Goal: Task Accomplishment & Management: Manage account settings

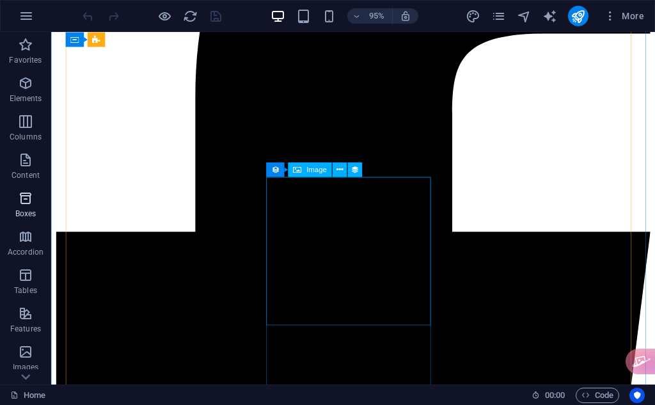
scroll to position [639, 0]
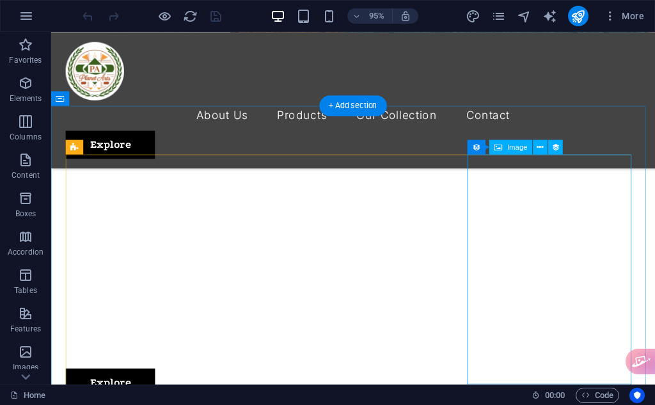
scroll to position [532, 0]
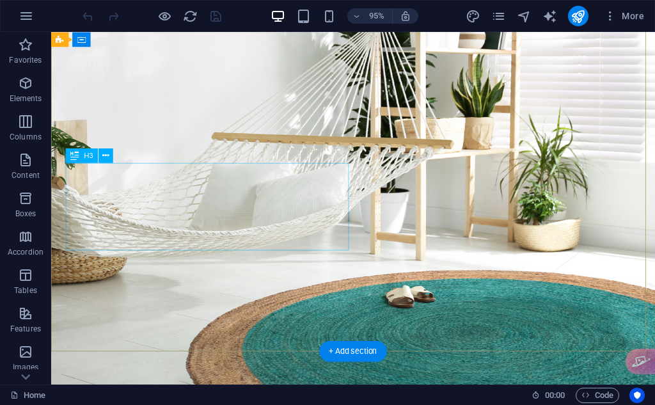
scroll to position [0, 0]
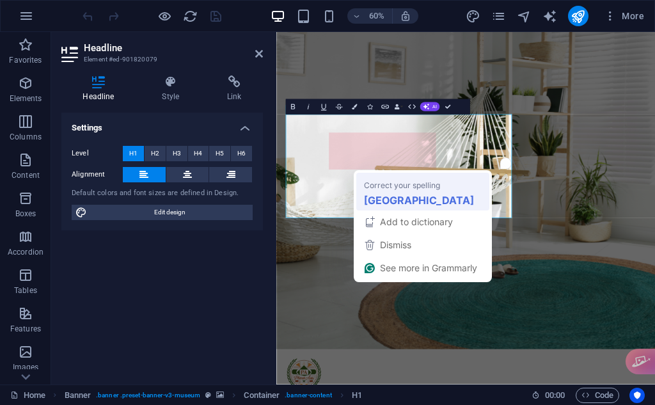
click at [401, 200] on div "India" at bounding box center [422, 200] width 123 height 20
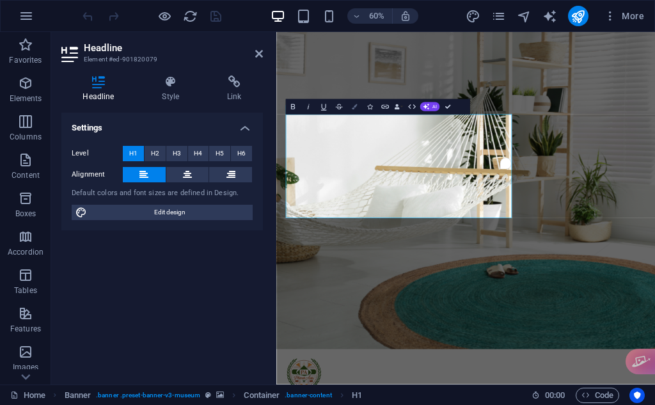
click at [352, 108] on icon "button" at bounding box center [354, 106] width 5 height 5
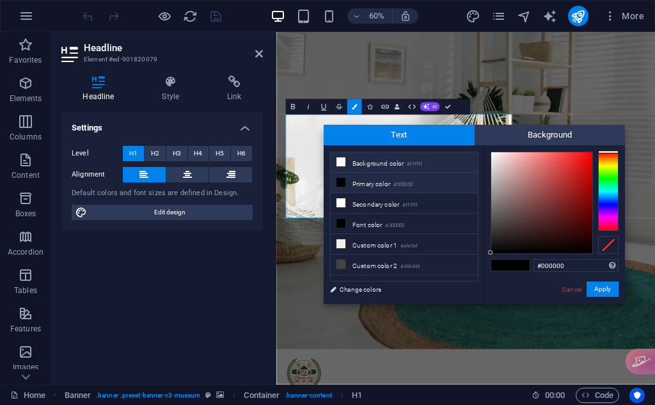
click at [373, 158] on li "Background color #ffffff" at bounding box center [403, 162] width 147 height 20
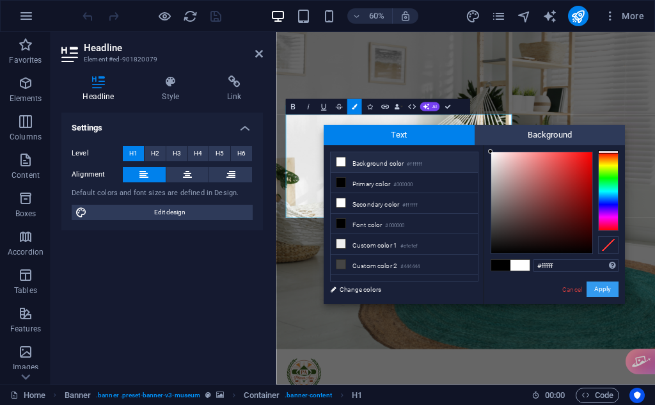
click at [594, 286] on button "Apply" at bounding box center [602, 288] width 32 height 15
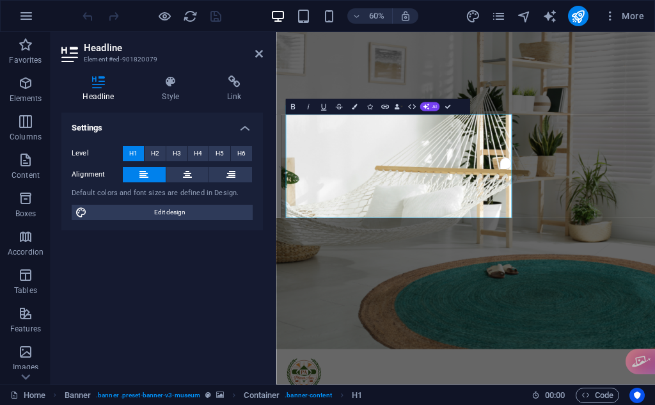
drag, startPoint x: 537, startPoint y: 318, endPoint x: 195, endPoint y: 186, distance: 366.7
copy h1 "Best Rugs Manufacturer in India​"
click at [353, 102] on button "Colors" at bounding box center [353, 106] width 15 height 15
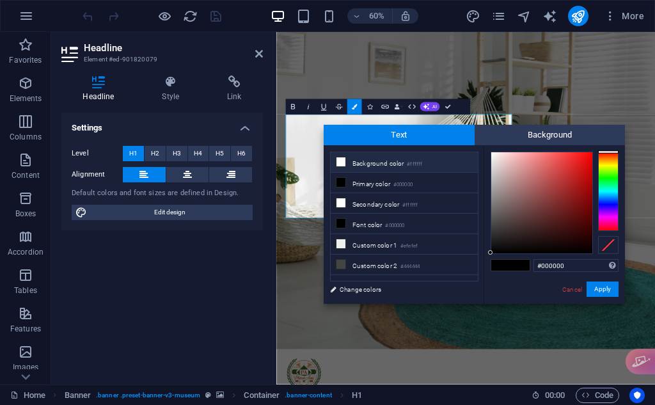
click at [387, 157] on li "Background color #ffffff" at bounding box center [403, 162] width 147 height 20
type input "#ffffff"
click at [596, 287] on button "Apply" at bounding box center [602, 288] width 32 height 15
click at [596, 286] on button "Apply" at bounding box center [602, 288] width 32 height 15
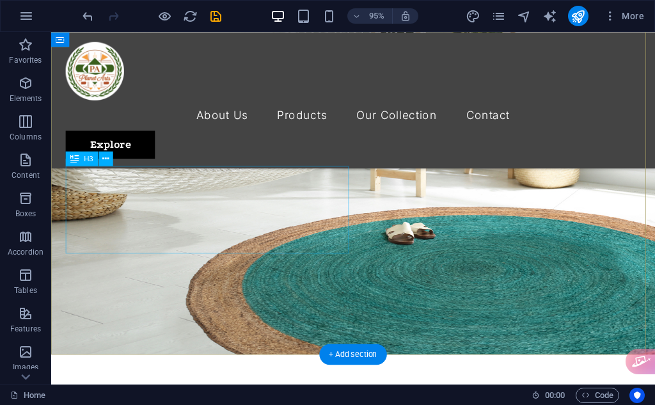
scroll to position [213, 0]
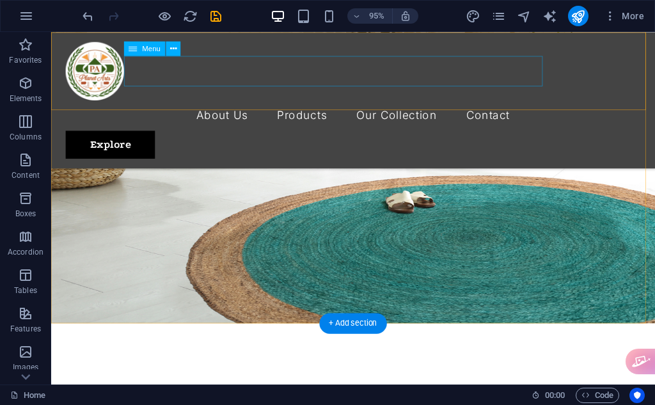
click at [285, 104] on nav "About Us Products Our Collection Contact" at bounding box center [368, 120] width 605 height 32
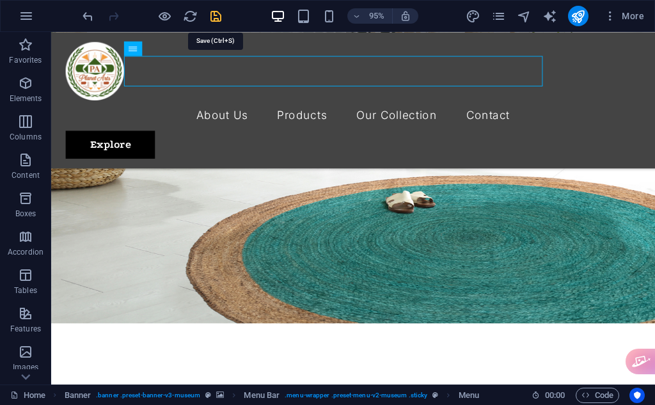
click at [210, 12] on icon "save" at bounding box center [215, 16] width 15 height 15
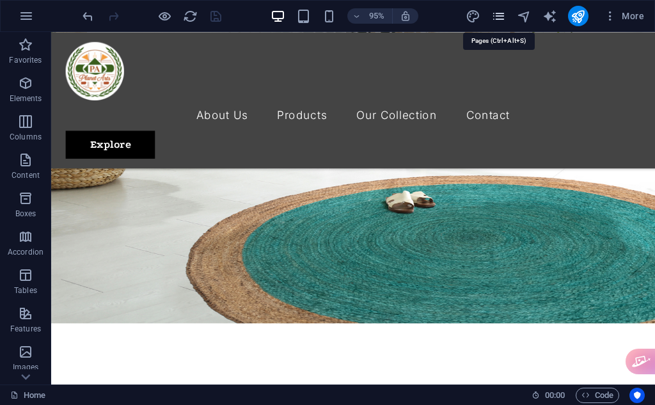
click at [493, 16] on icon "pages" at bounding box center [498, 16] width 15 height 15
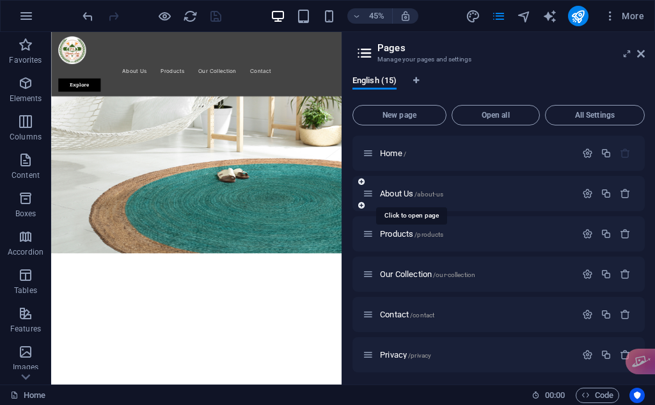
click at [424, 189] on span "About Us /about-us" at bounding box center [411, 194] width 63 height 10
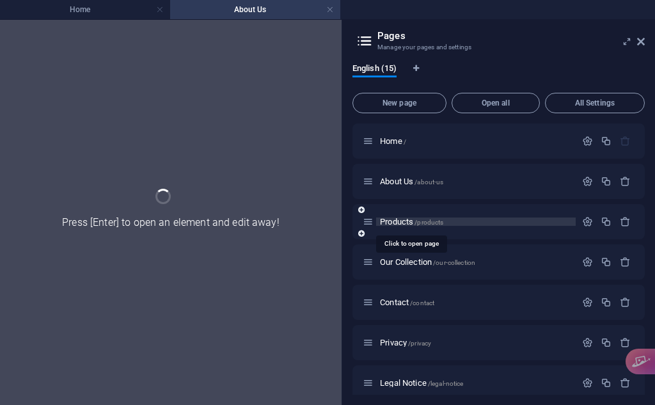
click at [415, 222] on span "/products" at bounding box center [428, 222] width 29 height 7
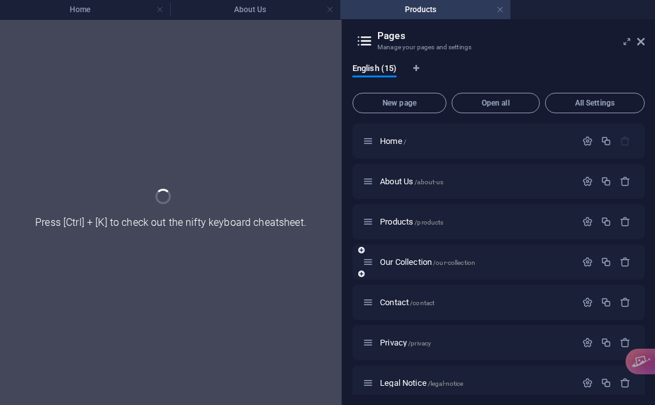
click at [414, 255] on div "Our Collection /our-collection" at bounding box center [468, 261] width 213 height 15
click at [420, 260] on span "Our Collection /our-collection" at bounding box center [427, 262] width 95 height 10
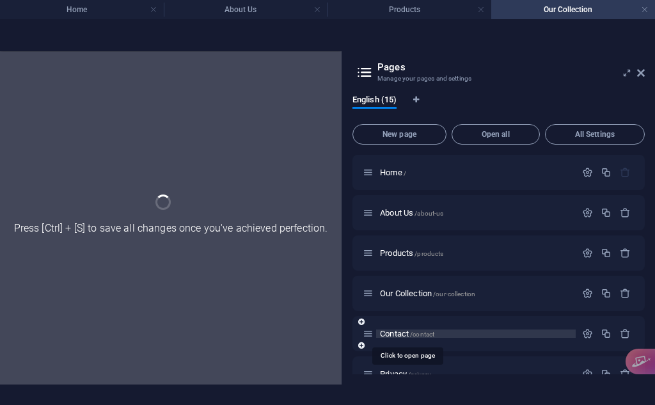
click at [405, 329] on span "Contact /contact" at bounding box center [407, 334] width 54 height 10
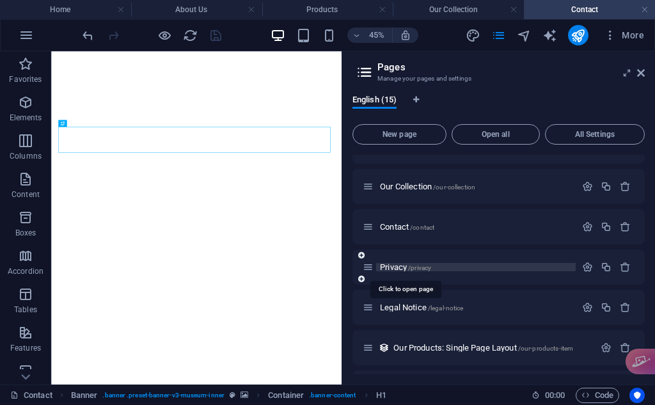
click at [394, 269] on span "Privacy /privacy" at bounding box center [405, 267] width 51 height 10
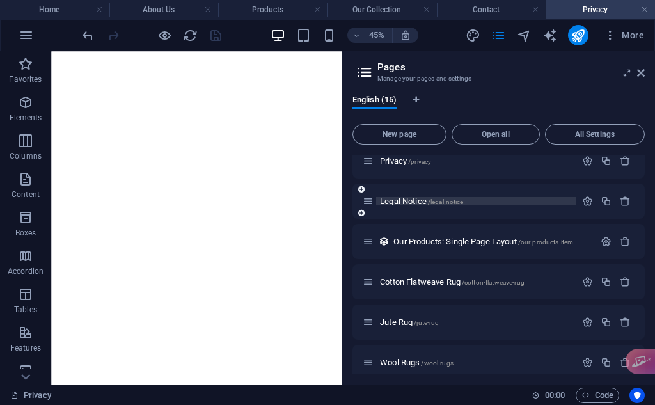
click at [434, 205] on span "/legal-notice" at bounding box center [446, 201] width 36 height 7
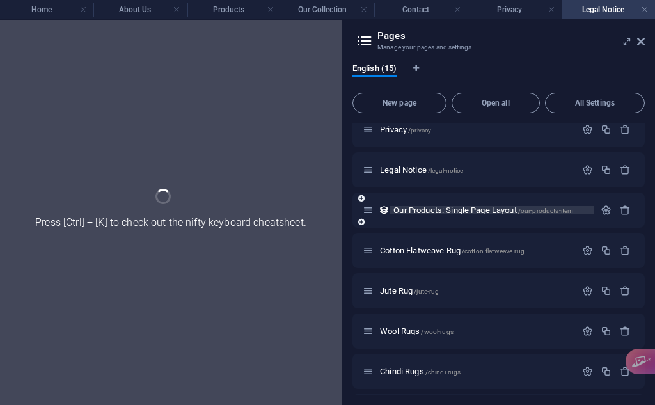
click at [433, 210] on span "Our Products: Single Page Layout /our-products-item" at bounding box center [483, 210] width 180 height 10
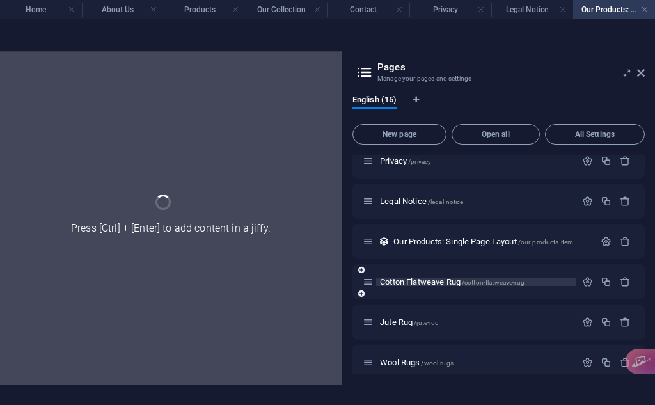
click at [430, 277] on span "Cotton Flatweave Rug /cotton-flatweave-rug" at bounding box center [452, 282] width 144 height 10
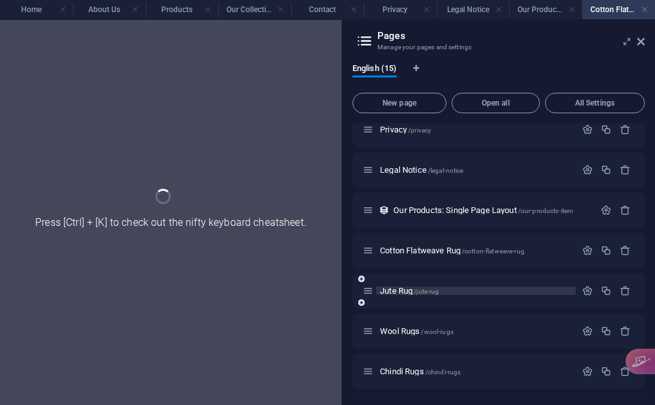
click at [424, 291] on span "/jute-rug" at bounding box center [426, 291] width 25 height 7
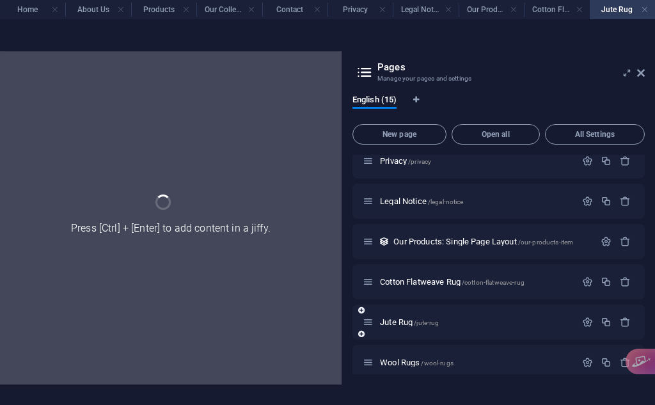
click at [420, 332] on div "Jute Rug /jute-rug" at bounding box center [498, 321] width 292 height 35
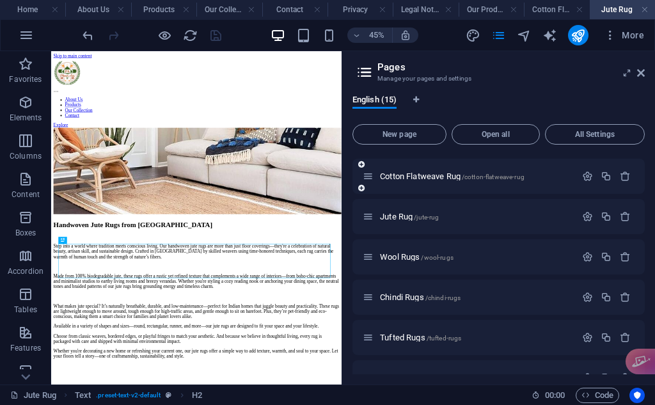
scroll to position [278, 0]
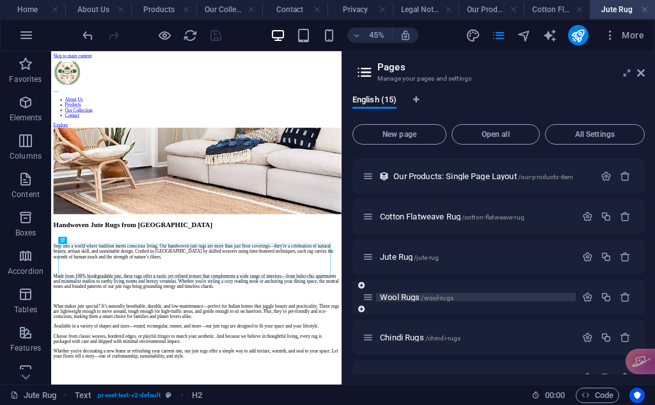
click at [414, 294] on span "Wool Rugs /wool-rugs" at bounding box center [417, 297] width 74 height 10
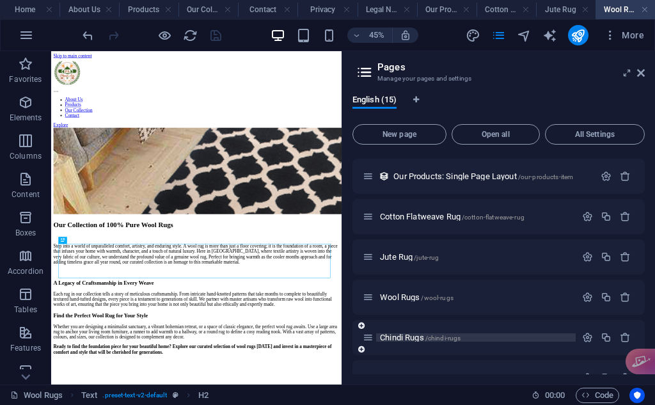
scroll to position [0, 0]
click at [584, 342] on icon "button" at bounding box center [587, 337] width 11 height 11
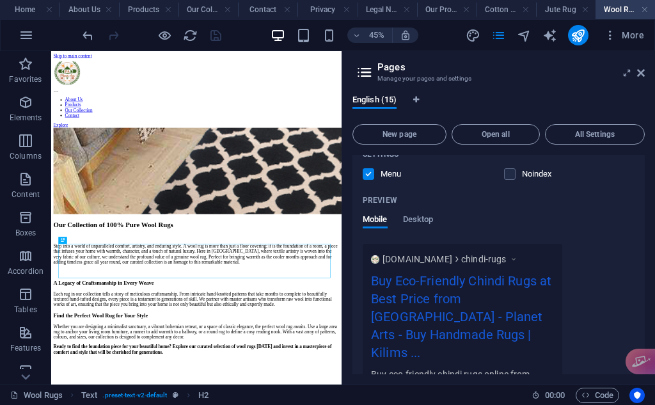
scroll to position [633, 0]
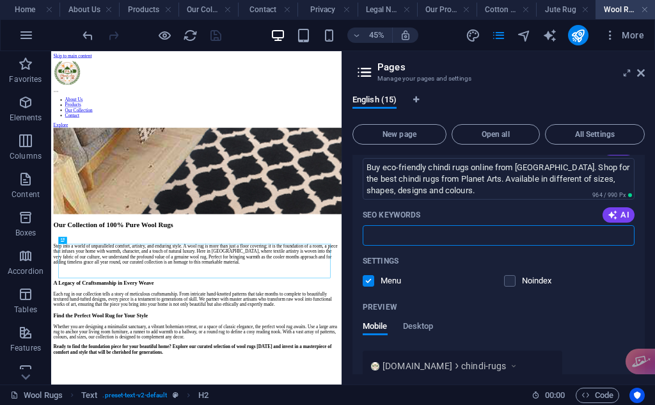
click at [450, 238] on input "SEO Keywords" at bounding box center [498, 235] width 272 height 20
type input "Planet Arts Jaipur, Arts and Crafts Jaipur, Handicrafts Amer Road, Jagdish Colo…"
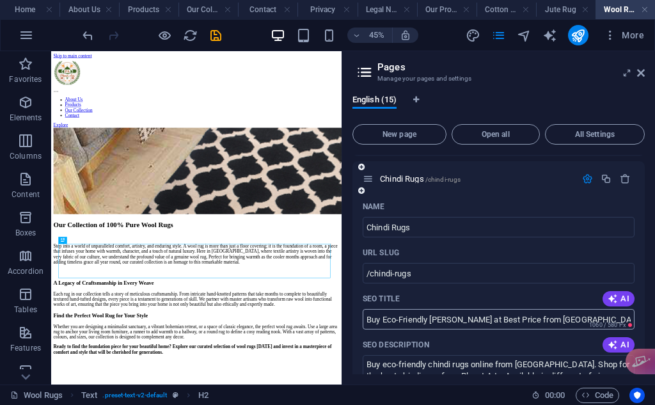
scroll to position [421, 0]
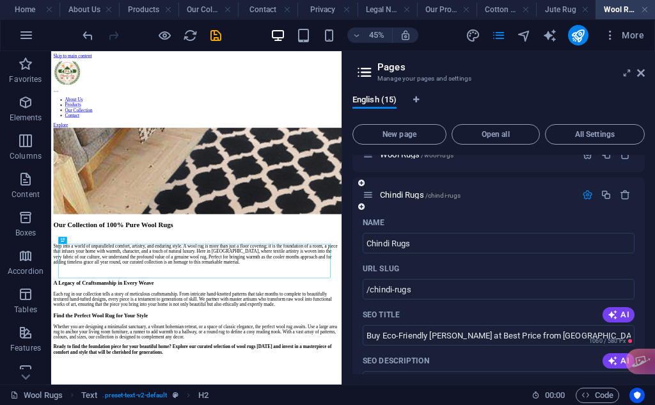
click at [587, 196] on icon "button" at bounding box center [587, 194] width 11 height 11
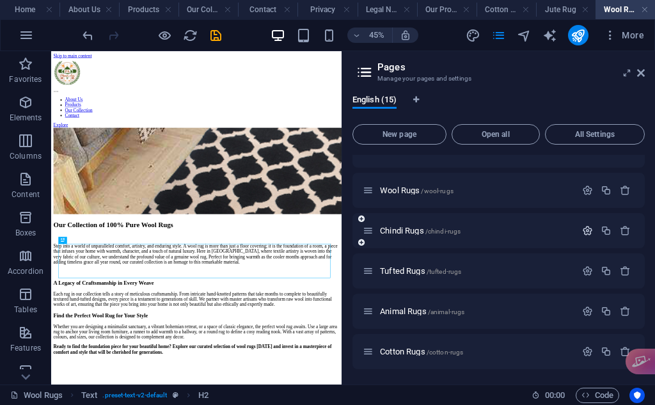
scroll to position [385, 0]
click at [407, 230] on span "Chindi Rugs /chindi-rugs" at bounding box center [420, 231] width 81 height 10
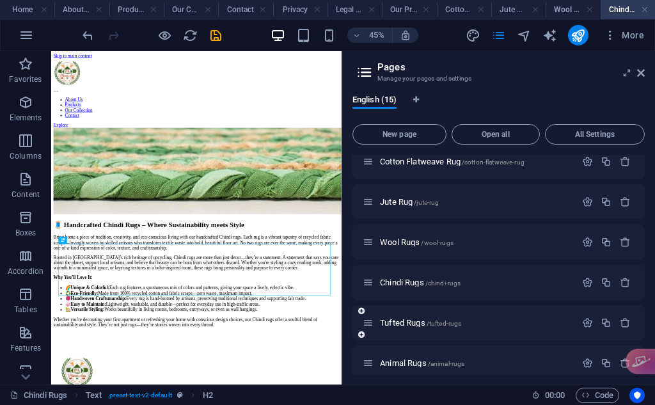
scroll to position [0, 0]
click at [412, 320] on span "Tufted Rugs /tufted-rugs" at bounding box center [420, 323] width 81 height 10
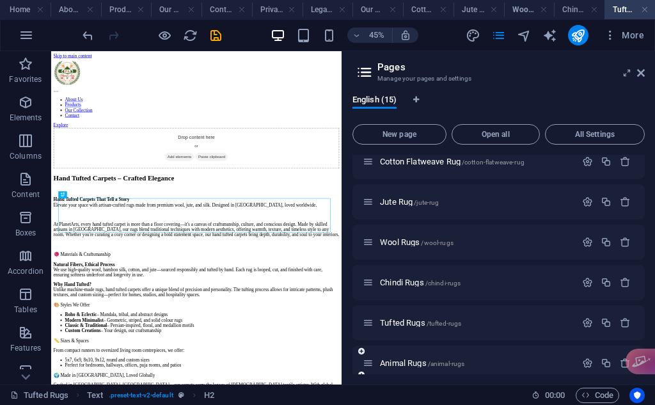
click at [403, 357] on div "Animal Rugs /animal-rugs" at bounding box center [468, 362] width 213 height 15
click at [405, 364] on span "Animal Rugs /animal-rugs" at bounding box center [422, 363] width 84 height 10
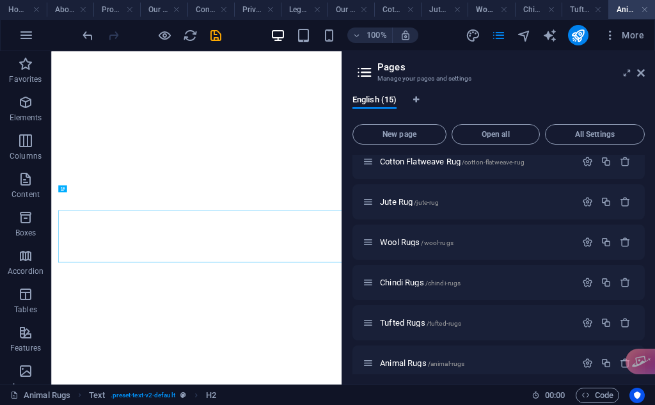
click at [426, 369] on div "Animal Rugs /animal-rugs" at bounding box center [468, 362] width 213 height 15
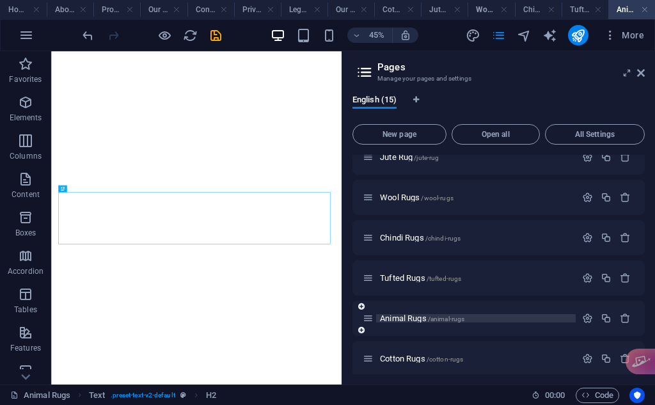
scroll to position [385, 0]
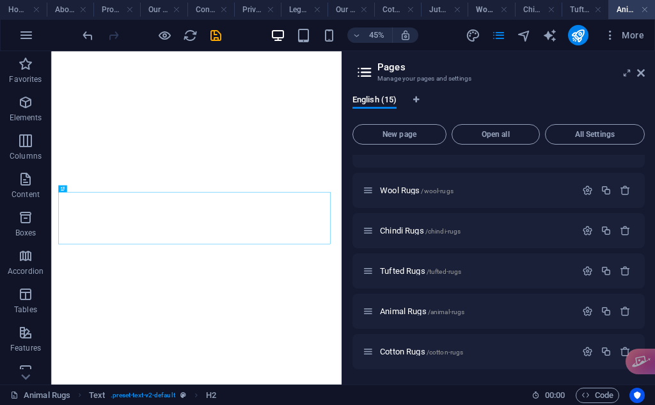
click at [430, 353] on span "/cotton-rugs" at bounding box center [444, 351] width 37 height 7
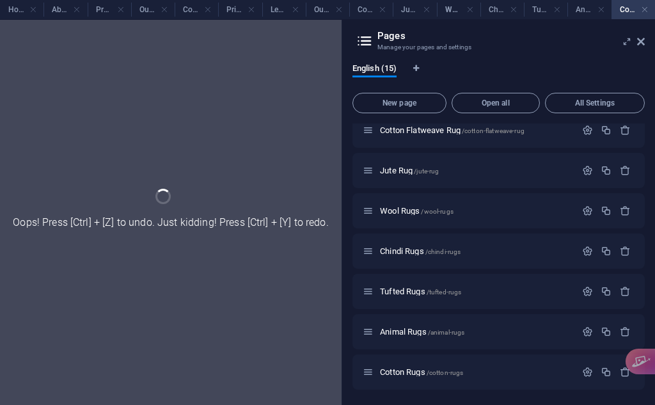
scroll to position [0, 0]
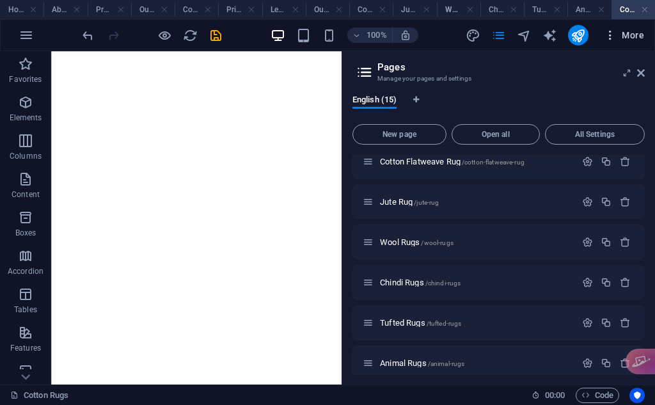
click at [638, 37] on span "More" at bounding box center [623, 35] width 40 height 13
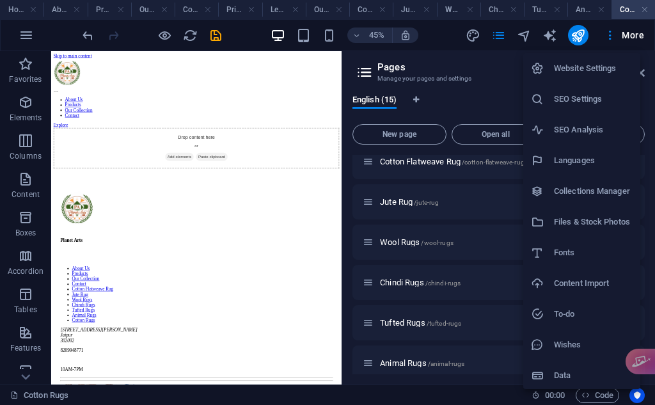
click at [465, 84] on div at bounding box center [327, 202] width 655 height 405
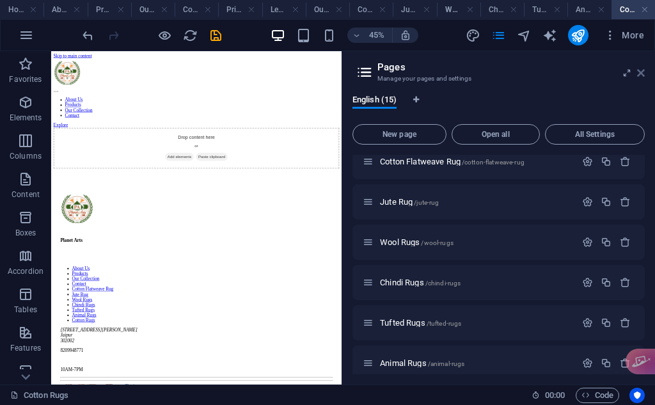
click at [643, 74] on icon at bounding box center [641, 73] width 8 height 10
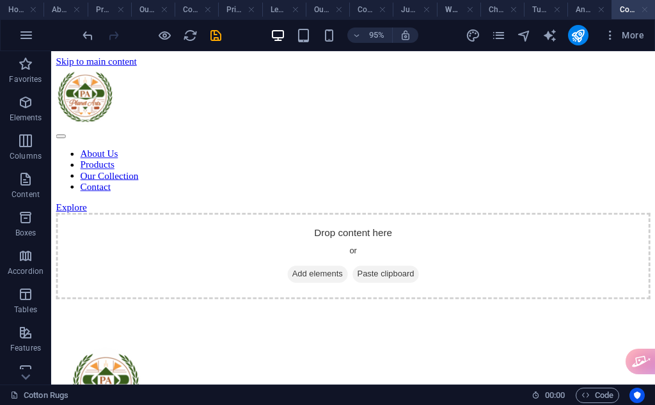
click at [644, 7] on link at bounding box center [644, 10] width 8 height 12
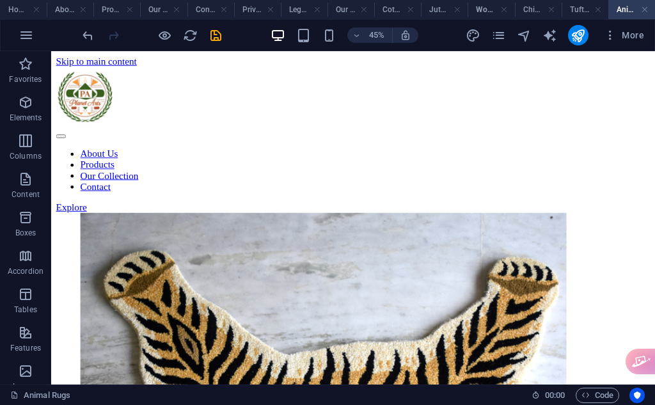
scroll to position [708, 0]
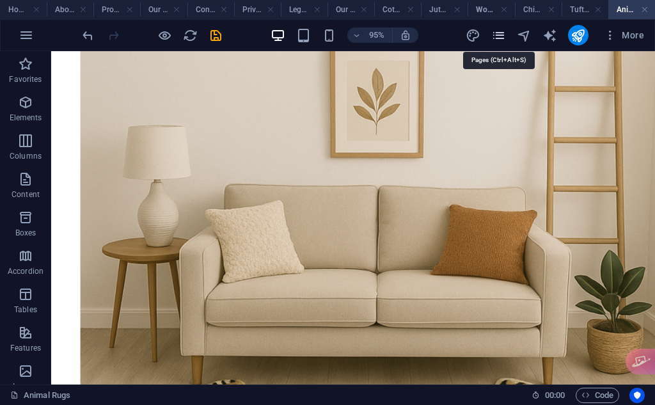
click at [506, 32] on icon "pages" at bounding box center [498, 35] width 15 height 15
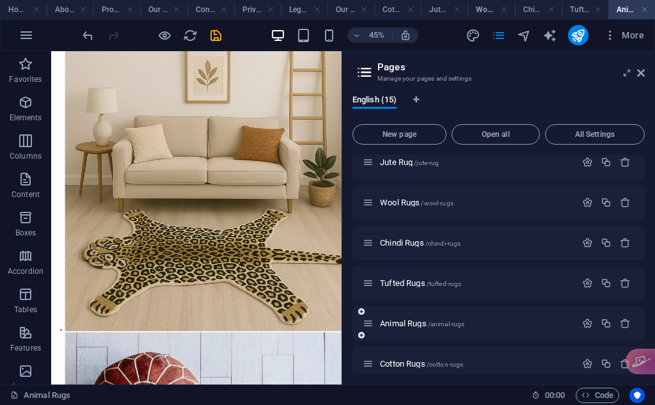
scroll to position [385, 0]
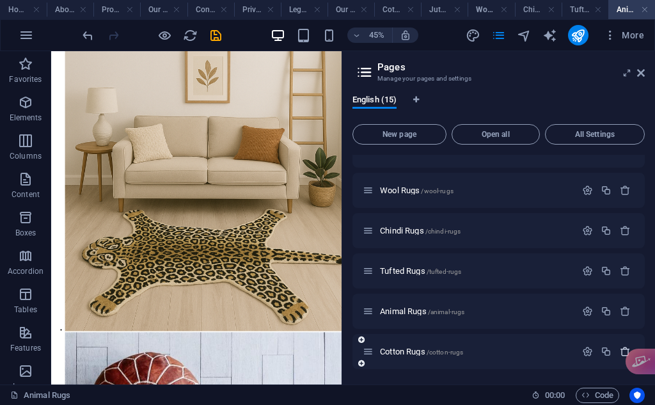
click at [624, 348] on icon "button" at bounding box center [624, 351] width 11 height 11
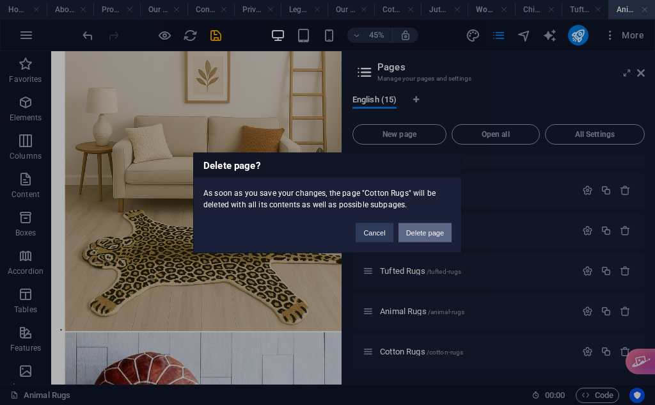
click at [432, 233] on button "Delete page" at bounding box center [424, 231] width 53 height 19
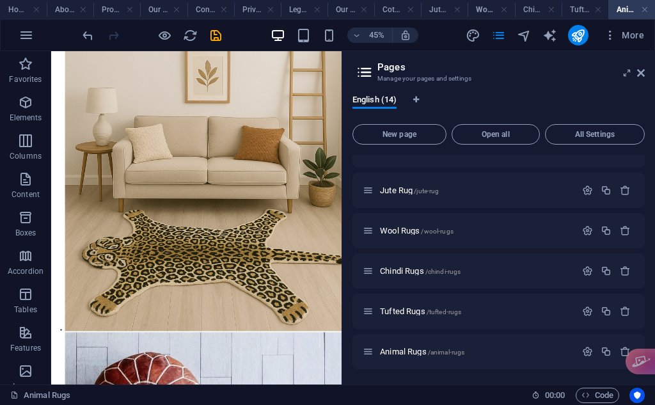
scroll to position [345, 0]
click at [638, 70] on icon at bounding box center [641, 73] width 8 height 10
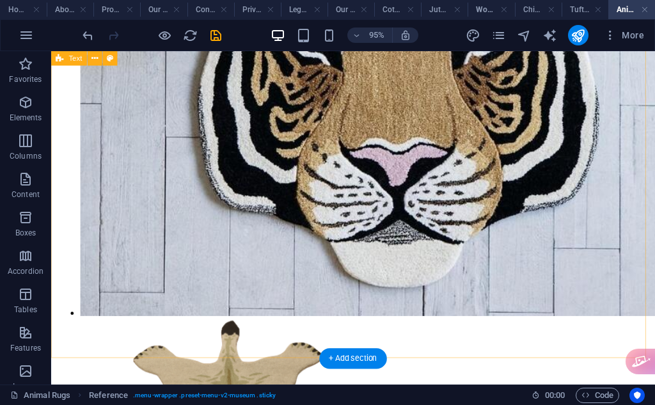
scroll to position [1705, 0]
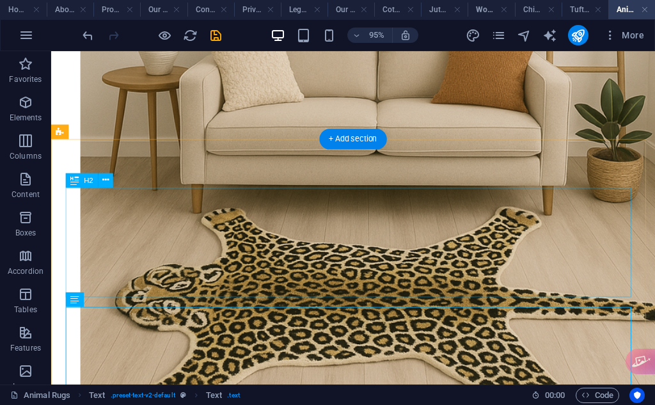
scroll to position [852, 0]
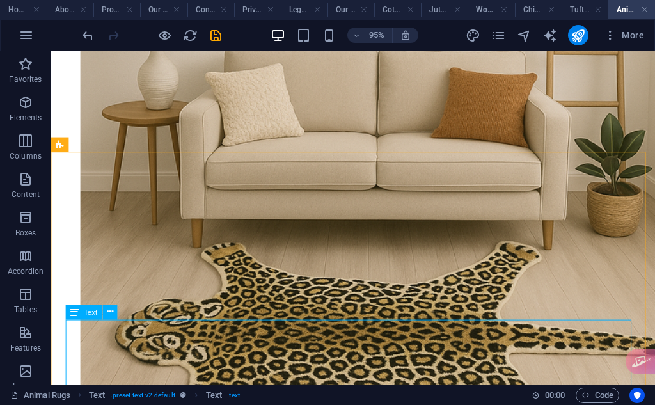
click at [82, 315] on div "Text" at bounding box center [84, 312] width 36 height 15
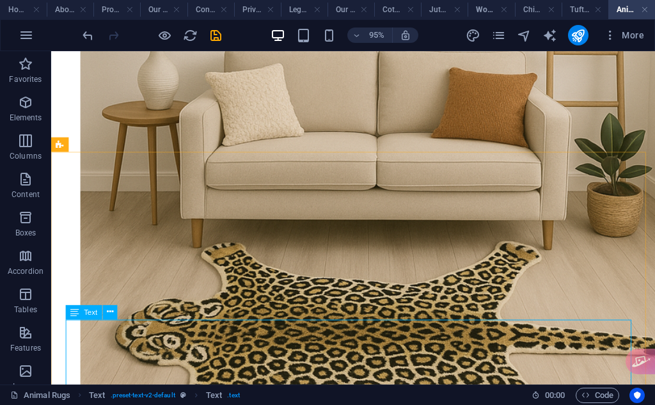
click at [82, 315] on div "Text" at bounding box center [84, 312] width 36 height 15
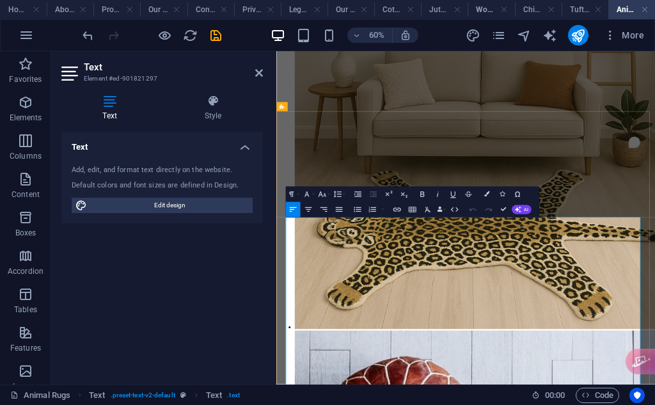
copy div "At Planet Arts, we believe that every home deserves a heartbeat—a rhythm, a sou…"
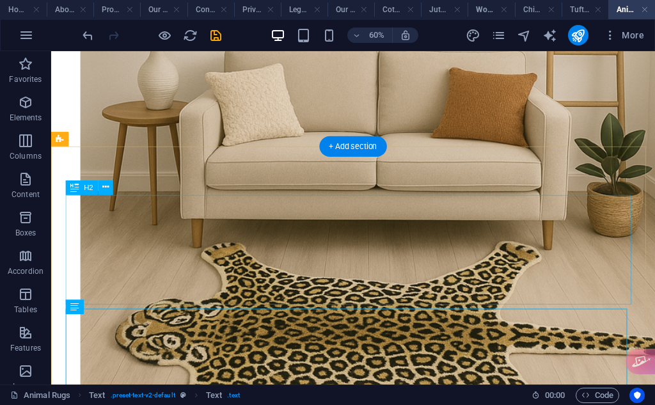
scroll to position [858, 0]
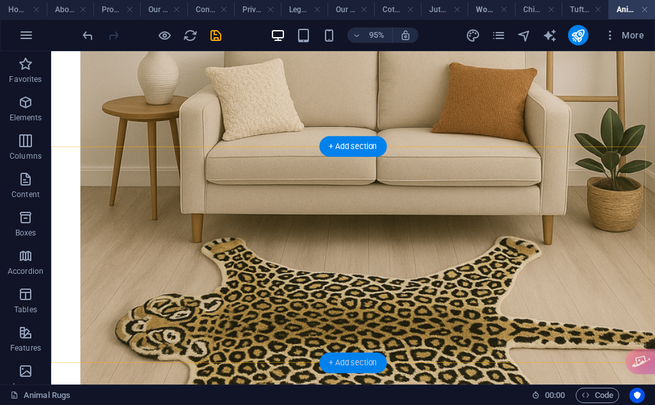
click at [335, 356] on div "+ Add section" at bounding box center [352, 362] width 67 height 20
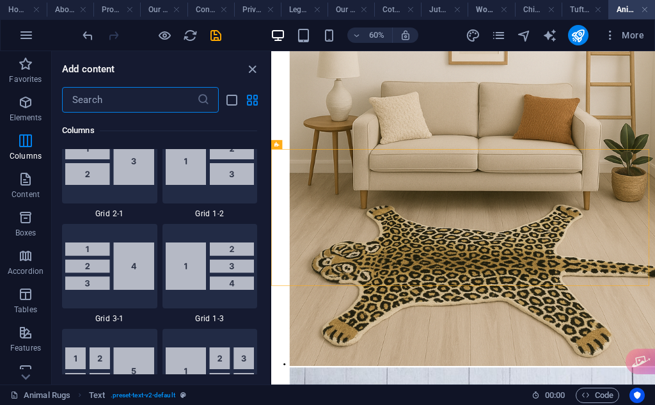
scroll to position [1597, 0]
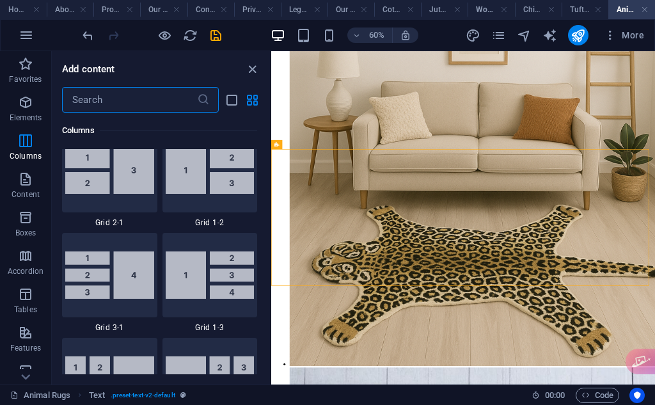
click at [160, 97] on input "text" at bounding box center [129, 100] width 135 height 26
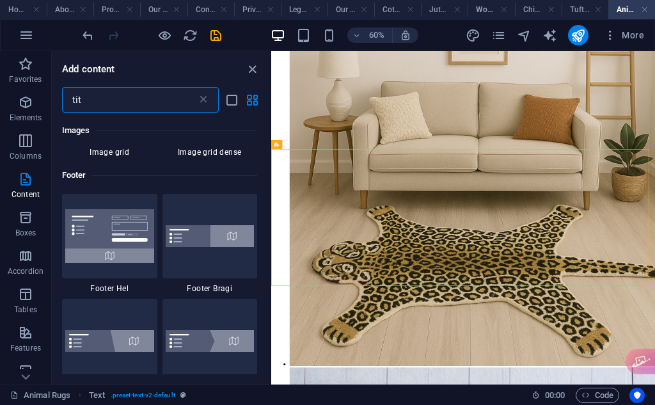
scroll to position [0, 0]
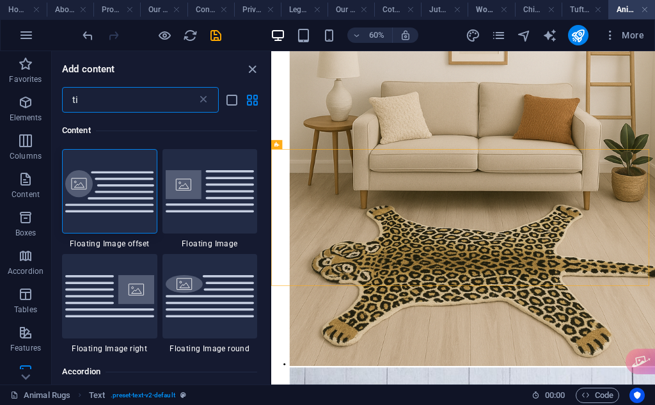
type input "t"
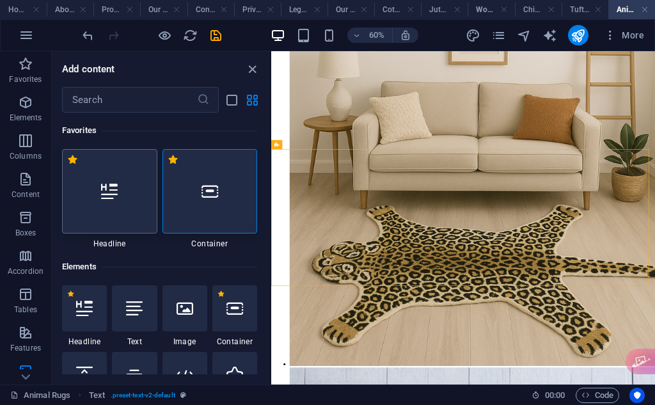
click at [103, 208] on div at bounding box center [109, 191] width 95 height 84
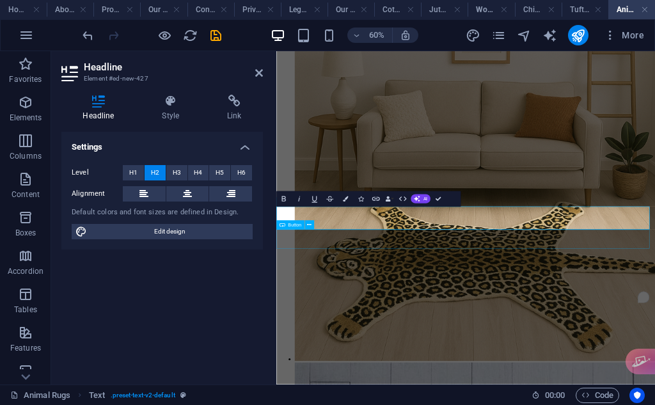
scroll to position [921, 0]
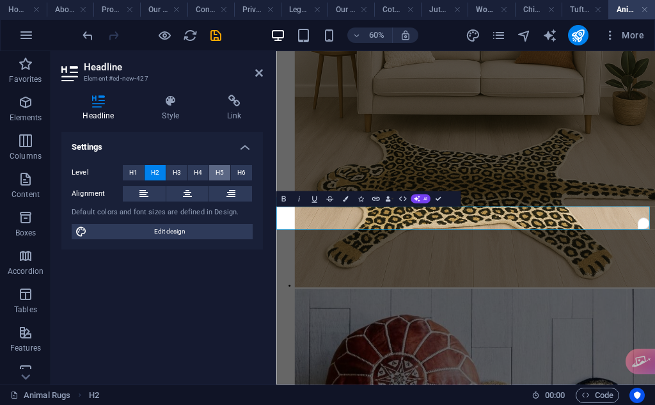
click at [227, 174] on button "H5" at bounding box center [219, 172] width 21 height 15
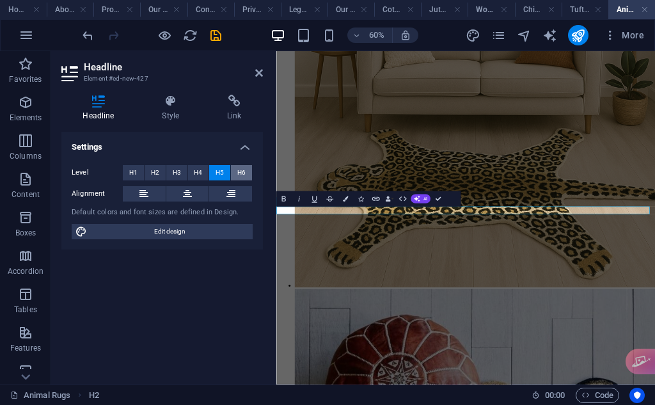
click at [241, 173] on span "H6" at bounding box center [241, 172] width 8 height 15
click at [224, 167] on button "H5" at bounding box center [219, 172] width 21 height 15
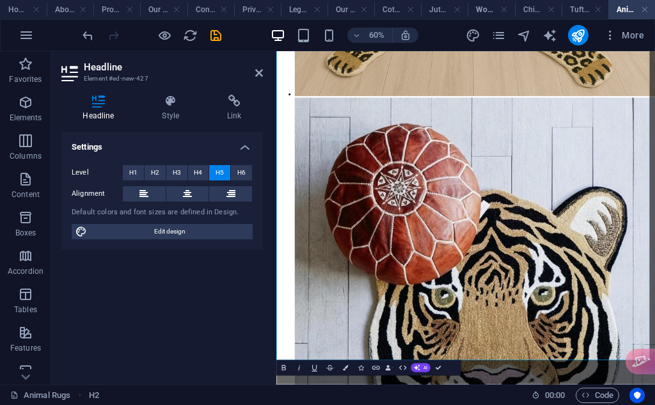
scroll to position [1241, 0]
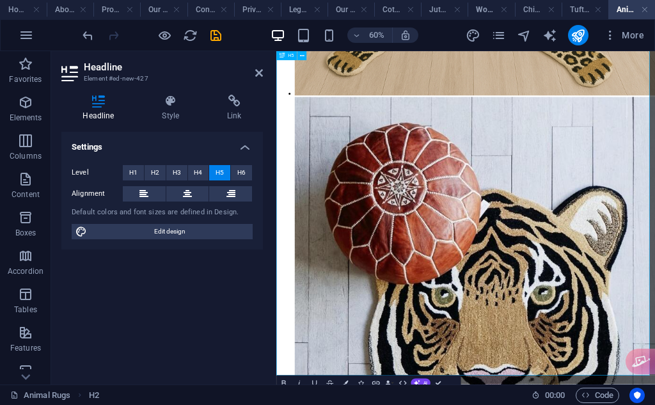
drag, startPoint x: 828, startPoint y: 578, endPoint x: 405, endPoint y: 170, distance: 588.1
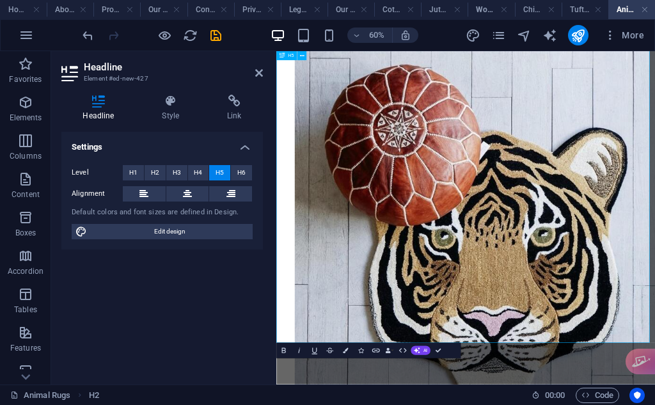
scroll to position [1454, 0]
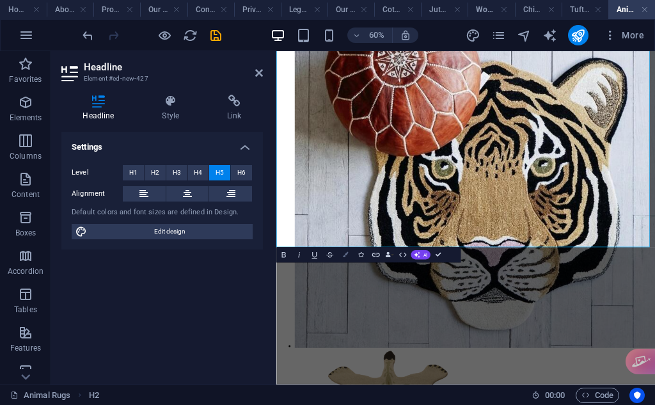
click at [345, 257] on icon "button" at bounding box center [344, 254] width 5 height 5
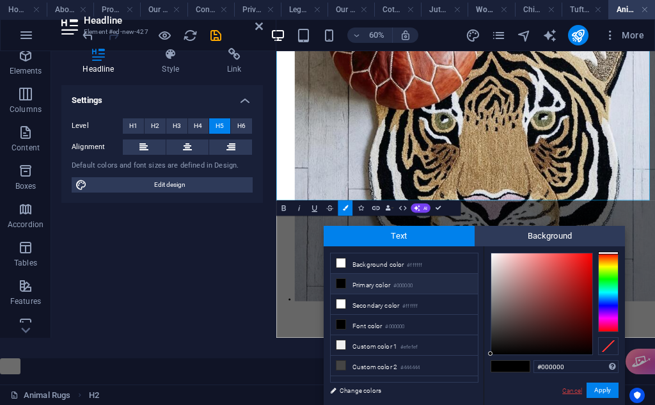
click at [564, 389] on link "Cancel" at bounding box center [572, 390] width 22 height 10
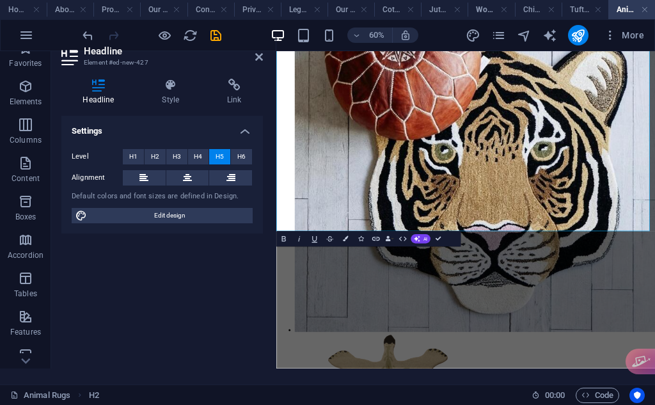
scroll to position [0, 0]
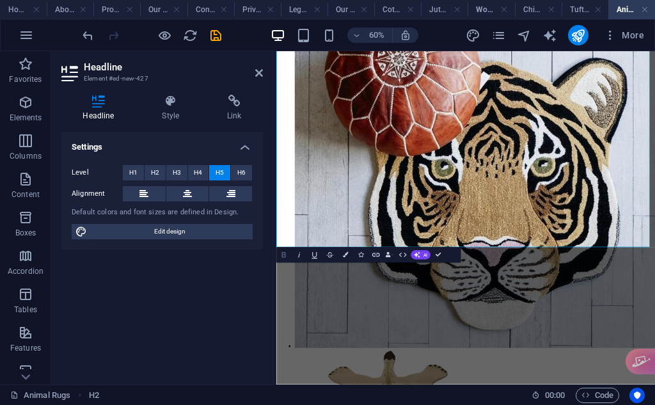
click at [285, 256] on icon "button" at bounding box center [283, 254] width 4 height 5
click at [277, 249] on button "Bold" at bounding box center [283, 254] width 15 height 15
click at [281, 251] on icon "button" at bounding box center [283, 254] width 9 height 9
click at [282, 258] on icon "button" at bounding box center [283, 254] width 9 height 9
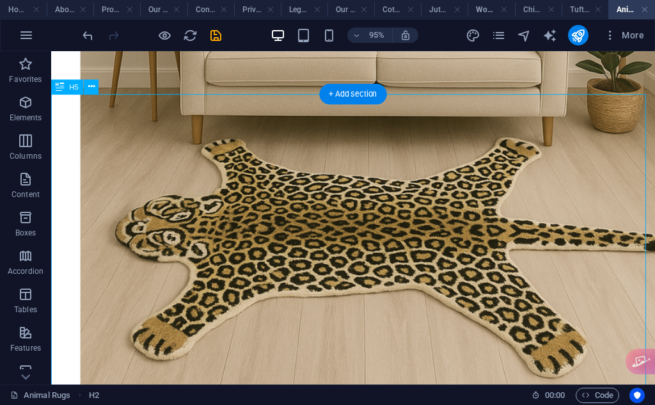
scroll to position [927, 0]
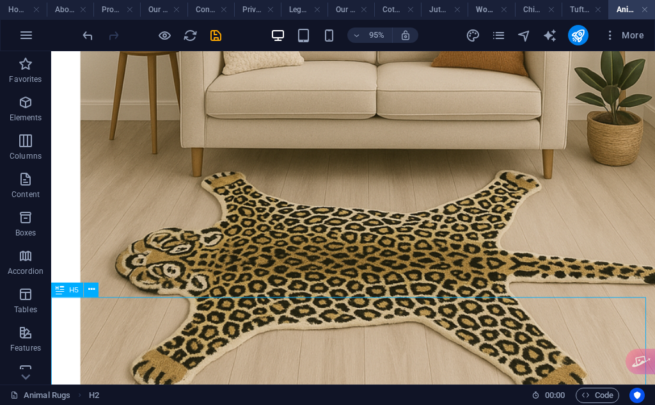
click at [59, 293] on icon at bounding box center [60, 289] width 8 height 15
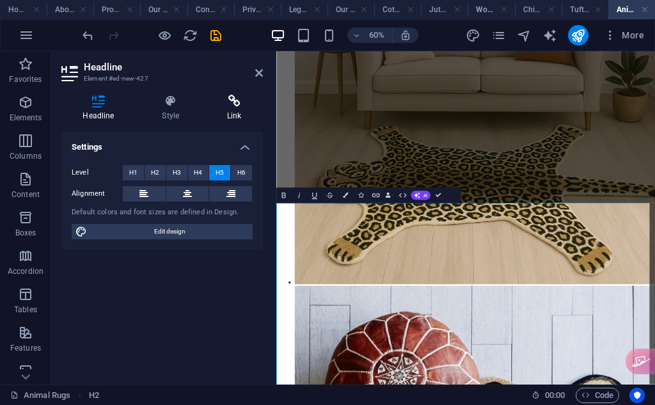
click at [228, 97] on icon at bounding box center [234, 101] width 57 height 13
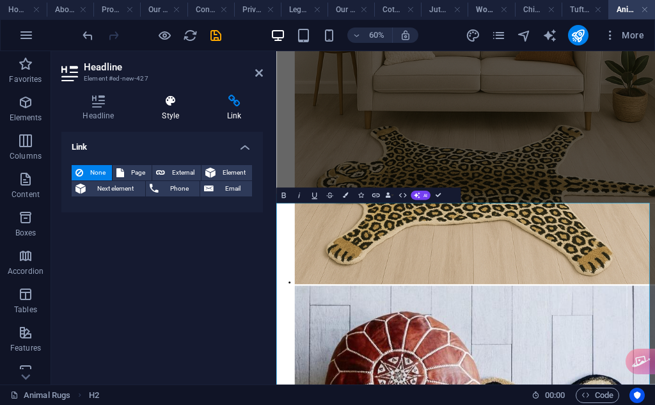
click at [181, 107] on h4 "Style" at bounding box center [173, 108] width 65 height 27
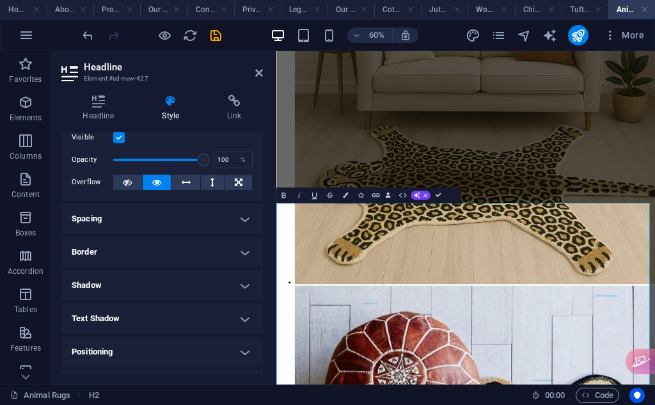
scroll to position [0, 0]
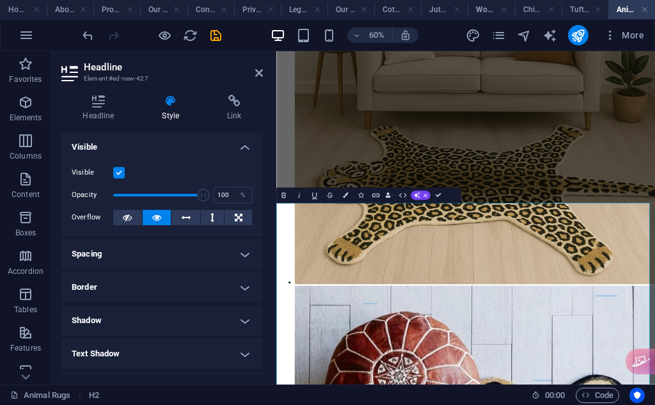
click at [129, 252] on h4 "Spacing" at bounding box center [161, 253] width 201 height 31
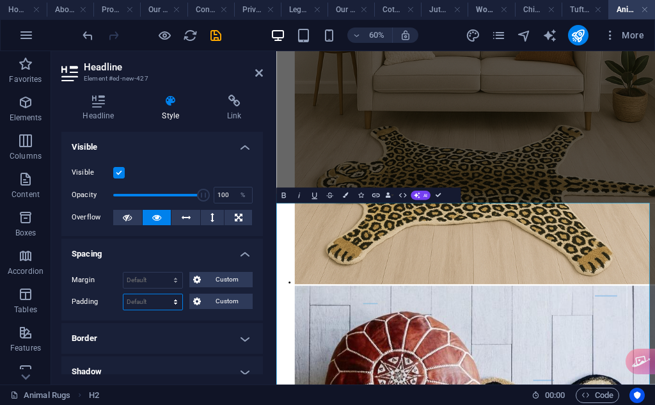
click at [146, 301] on select "Default px rem % vh vw Custom" at bounding box center [152, 301] width 59 height 15
select select "px"
click at [163, 294] on select "Default px rem % vh vw Custom" at bounding box center [152, 301] width 59 height 15
type input "0"
type input "20"
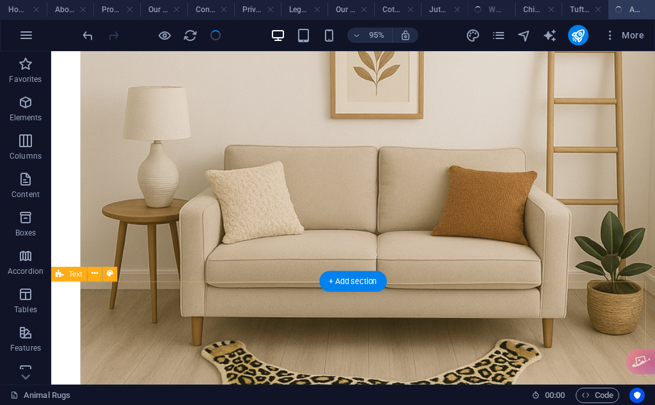
scroll to position [927, 0]
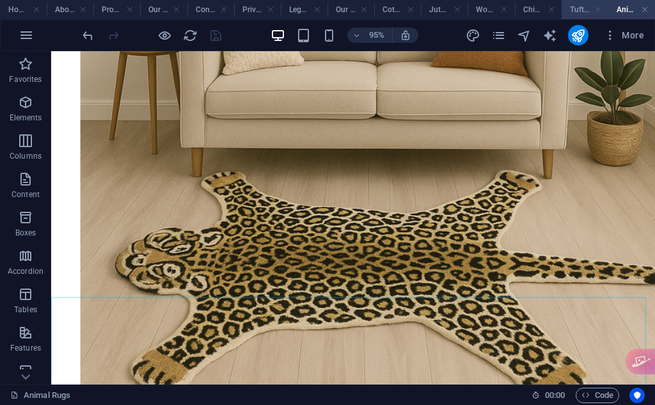
click at [647, 11] on link at bounding box center [644, 10] width 8 height 12
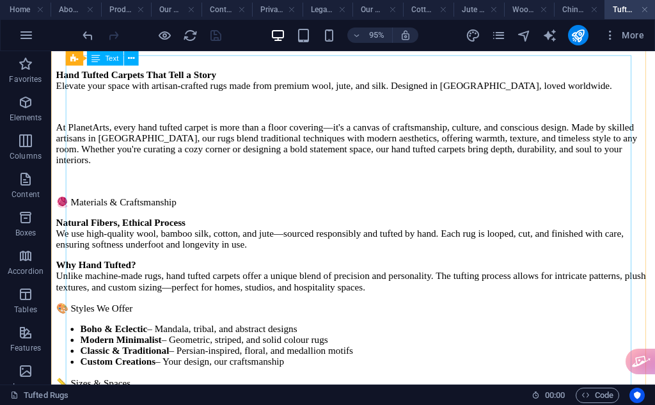
scroll to position [213, 0]
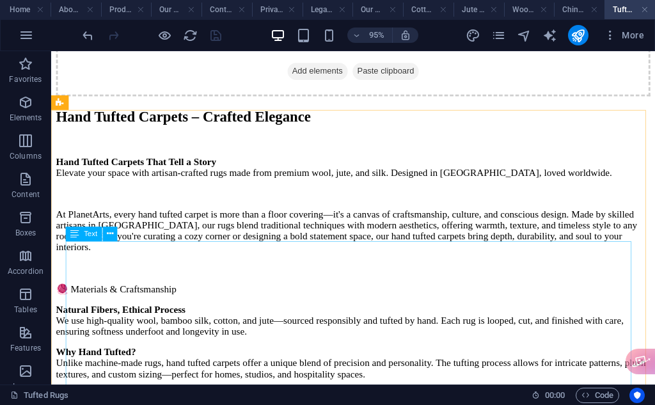
click at [91, 238] on div "Text" at bounding box center [84, 234] width 36 height 15
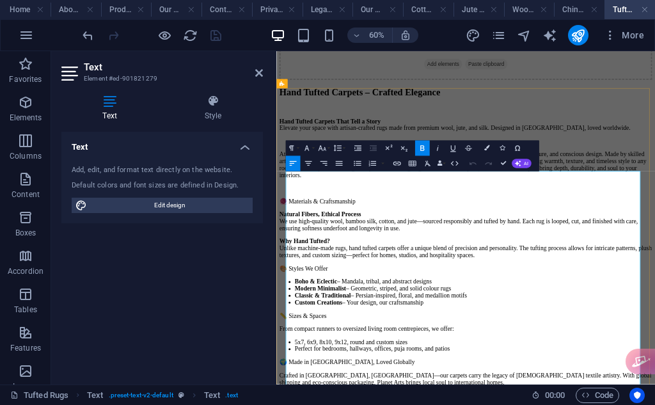
click at [499, 263] on p "At PlanetArts, every hand tufted carpet is more than a floor covering—it's a ca…" at bounding box center [591, 240] width 621 height 46
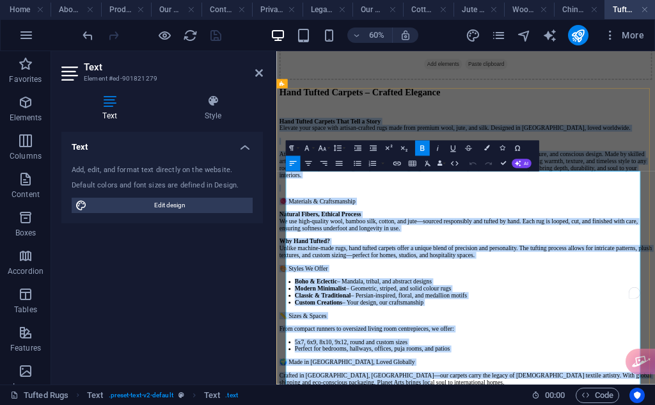
copy div "Hand Tufted Carpets That Tell a Story Elevate your space with artisan-crafted r…"
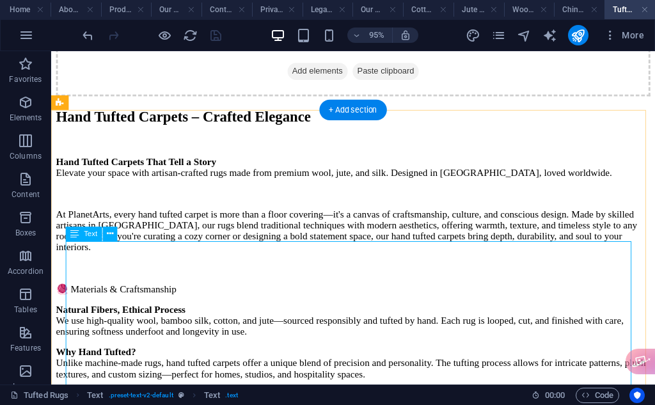
click at [414, 302] on div "Hand Tufted Carpets That Tell a Story Elevate your space with artisan-crafted r…" at bounding box center [368, 385] width 625 height 446
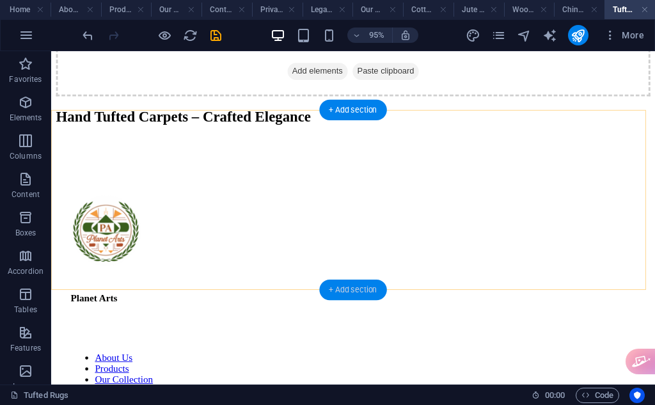
click at [346, 283] on div "+ Add section" at bounding box center [352, 289] width 67 height 20
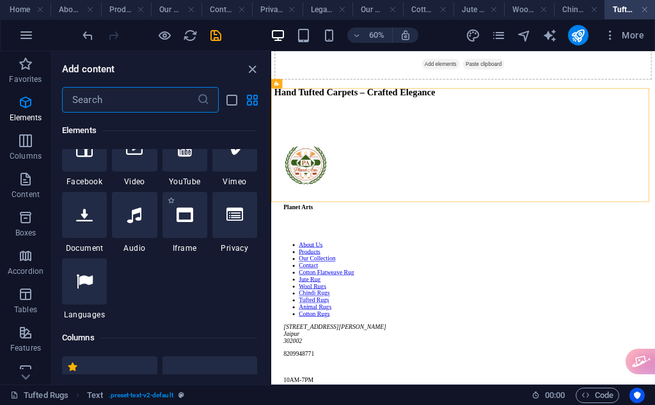
scroll to position [0, 0]
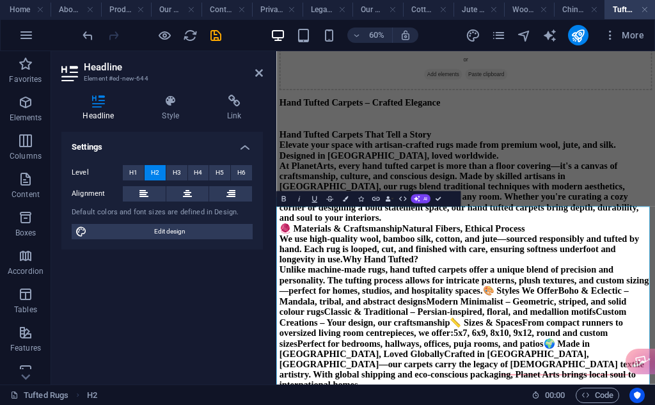
scroll to position [213, 0]
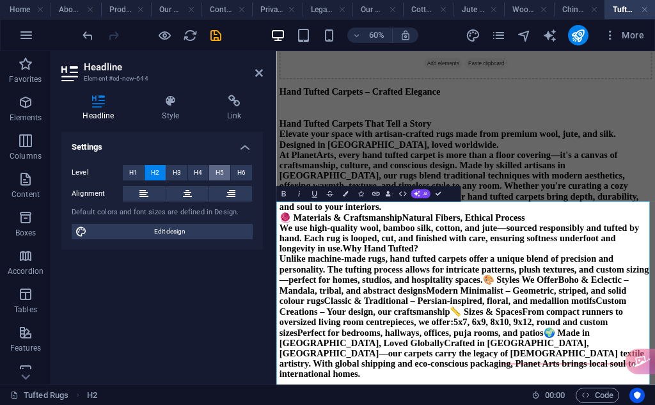
click at [215, 165] on span "H5" at bounding box center [219, 172] width 8 height 15
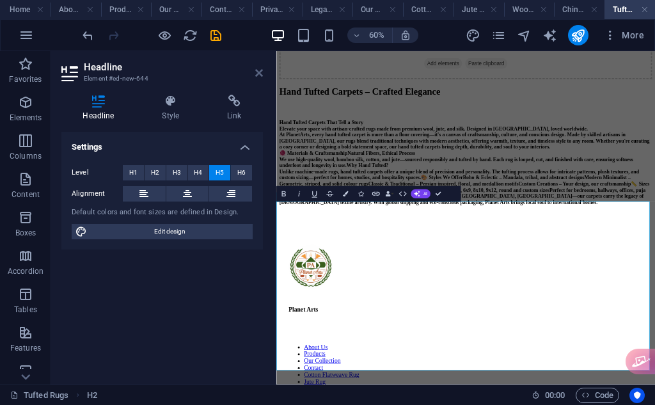
click at [257, 71] on icon at bounding box center [259, 73] width 8 height 10
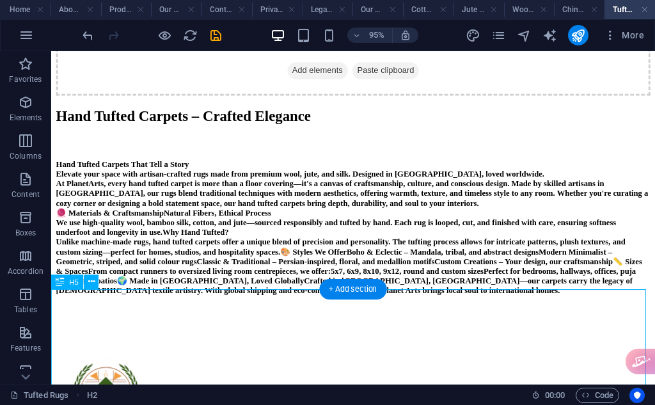
click at [307, 305] on div "Hand Tufted Carpets That Tell a Story Elevate your space with artisan-crafted r…" at bounding box center [368, 237] width 625 height 143
click at [295, 307] on div "Hand Tufted Carpets That Tell a Story Elevate your space with artisan-crafted r…" at bounding box center [368, 237] width 625 height 143
click at [72, 280] on span "H5" at bounding box center [75, 281] width 10 height 7
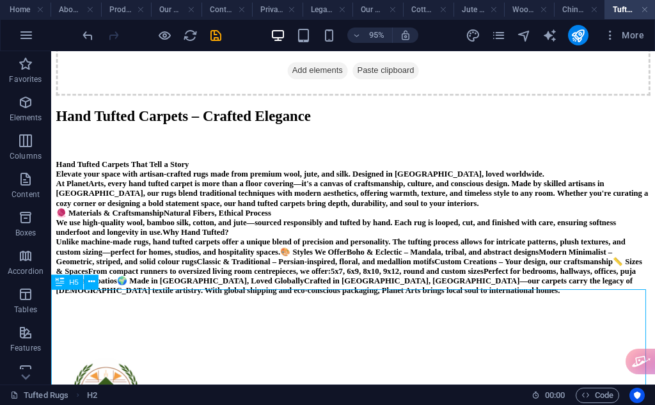
click at [72, 279] on span "H5" at bounding box center [75, 281] width 10 height 7
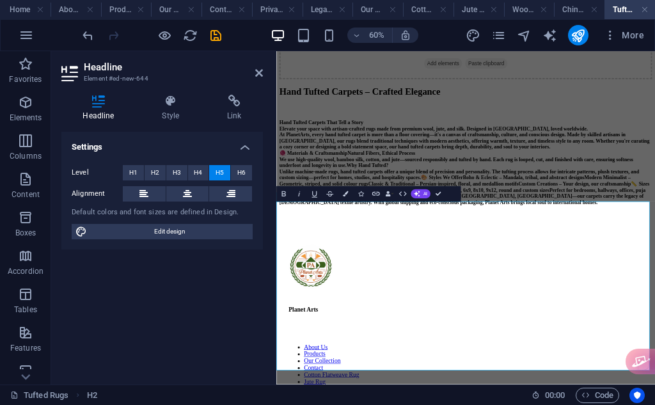
click at [544, 307] on h5 "Hand Tufted Carpets That Tell a Story Elevate your space with artisan-crafted r…" at bounding box center [591, 237] width 621 height 143
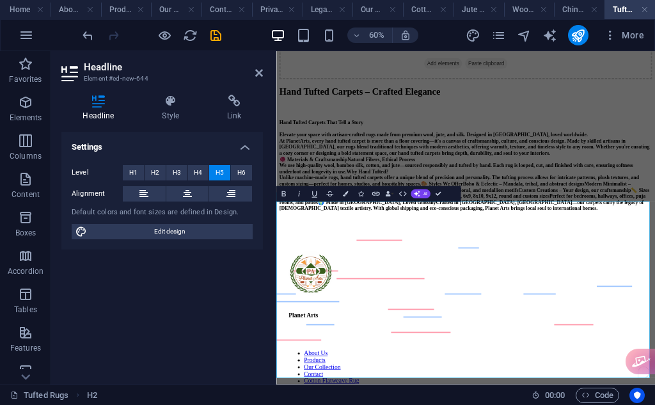
click at [521, 319] on h5 "Hand Tufted Carpets That Tell a Story ‌ Elevate your space with artisan-crafted…" at bounding box center [591, 242] width 621 height 153
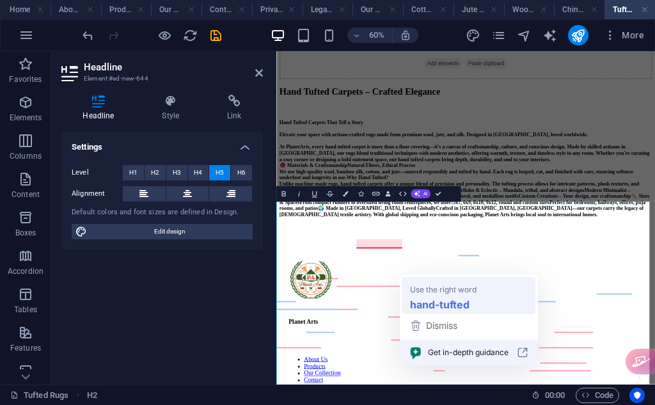
click at [433, 303] on strong "hand-tufted" at bounding box center [439, 304] width 59 height 16
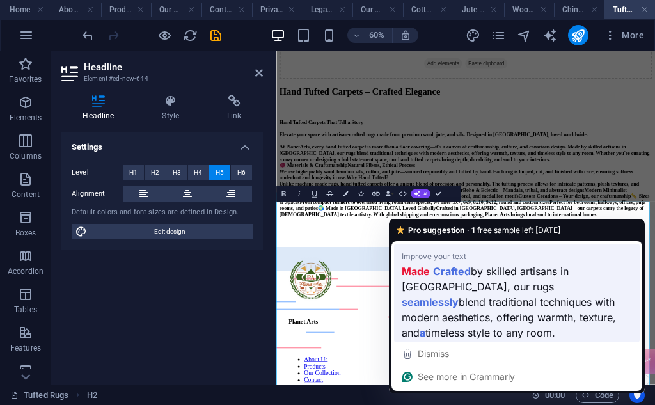
click at [473, 275] on span "by skilled artisans in Alwar, our rugs" at bounding box center [484, 278] width 167 height 31
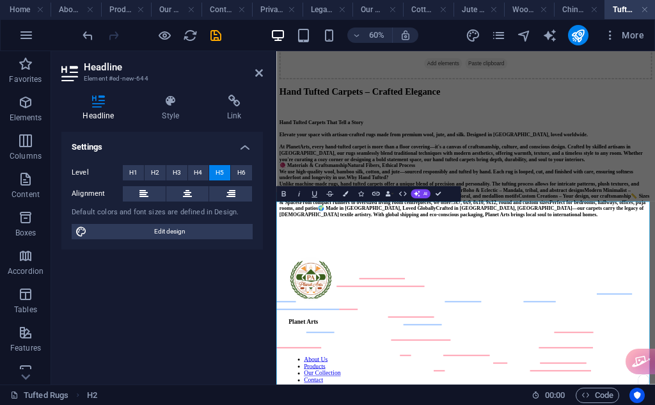
click at [654, 329] on h5 "Hand Tufted Carpets That Tell a Story ‌ Elevate your space with artisan-crafted…" at bounding box center [591, 248] width 621 height 164
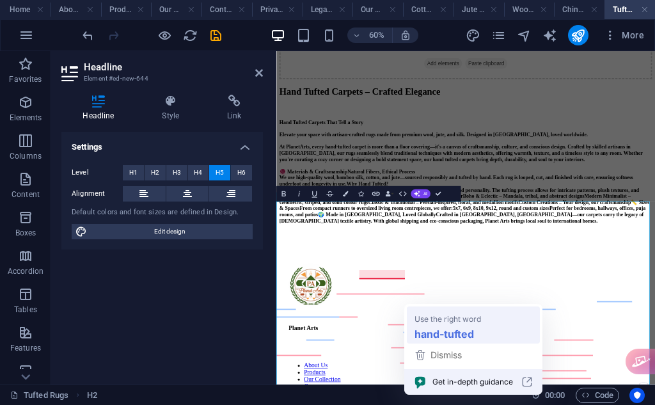
click at [456, 320] on span "Use the right word" at bounding box center [447, 318] width 66 height 13
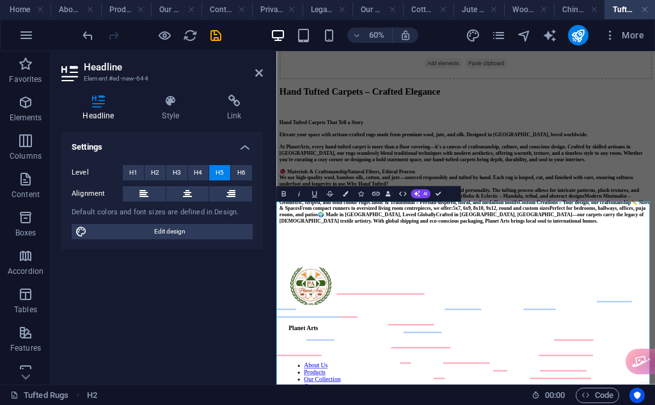
click at [654, 339] on h5 "Hand Tufted Carpets That Tell a Story ‌ Elevate your space with artisan-crafted…" at bounding box center [591, 253] width 621 height 174
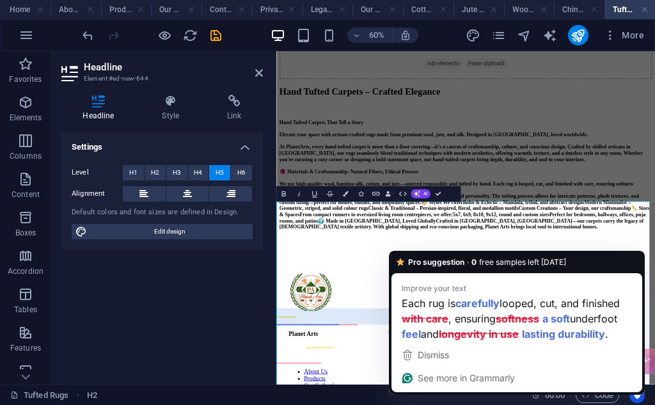
click at [536, 323] on strong "softness" at bounding box center [516, 318] width 43 height 16
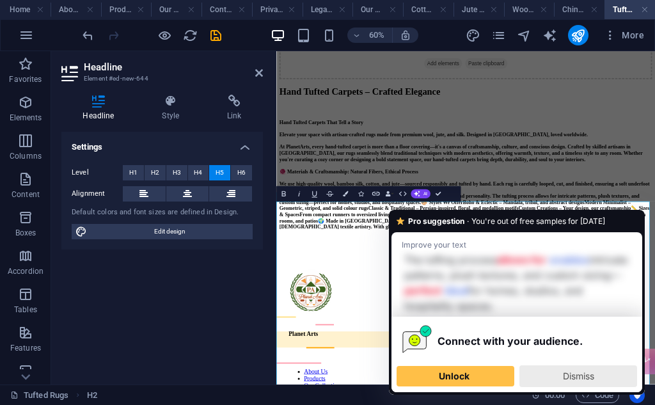
click at [545, 375] on div "Dismiss" at bounding box center [578, 376] width 106 height 20
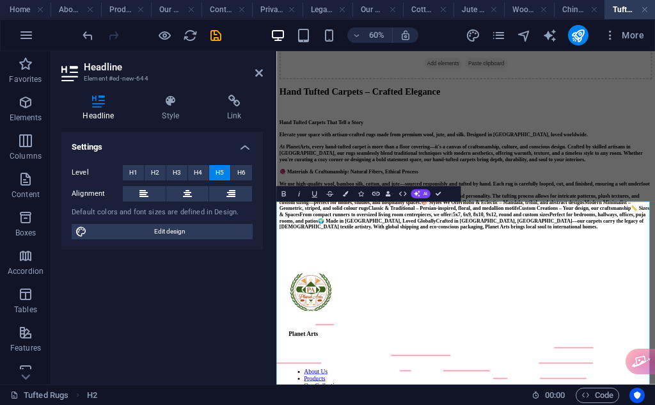
click at [502, 350] on h5 "Hand Tufted Carpets That Tell a Story ‌ Elevate your space with artisan-crafted…" at bounding box center [591, 258] width 621 height 184
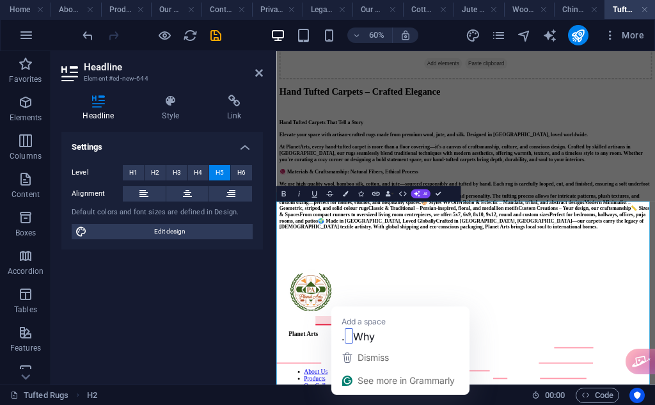
click at [345, 350] on h5 "Hand Tufted Carpets That Tell a Story ‌ Elevate your space with artisan-crafted…" at bounding box center [591, 258] width 621 height 184
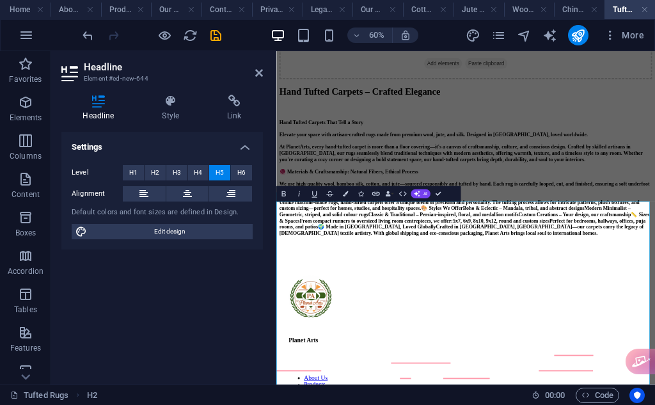
click at [396, 360] on h5 "Hand Tufted Carpets That Tell a Story ‌ Elevate your space with artisan-crafted…" at bounding box center [591, 263] width 621 height 194
click at [363, 360] on h5 "Hand Tufted Carpets That Tell a Story ‌ Elevate your space with artisan-crafted…" at bounding box center [591, 263] width 621 height 194
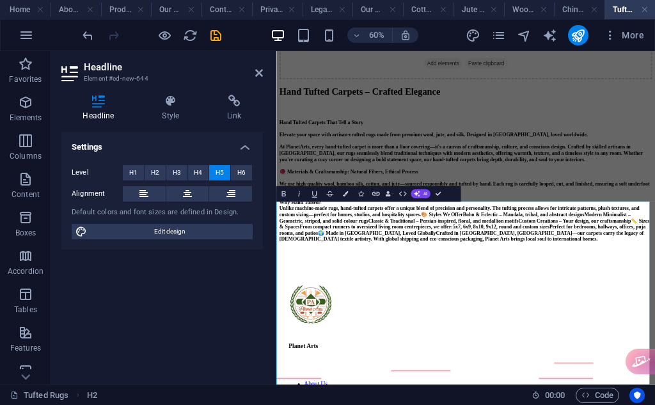
click at [403, 370] on h5 "Hand Tufted Carpets That Tell a Story ‌ Elevate your space with artisan-crafted…" at bounding box center [591, 268] width 621 height 205
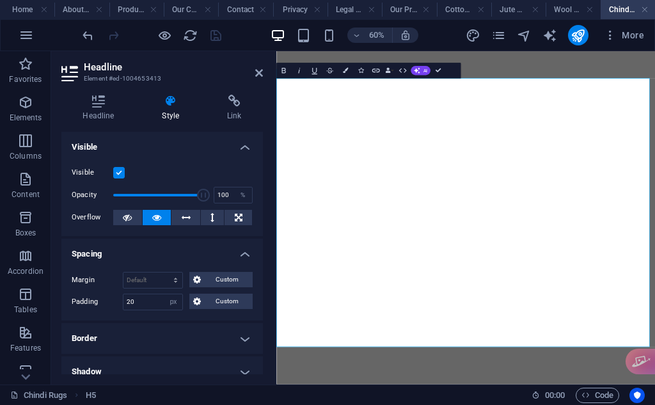
select select "px"
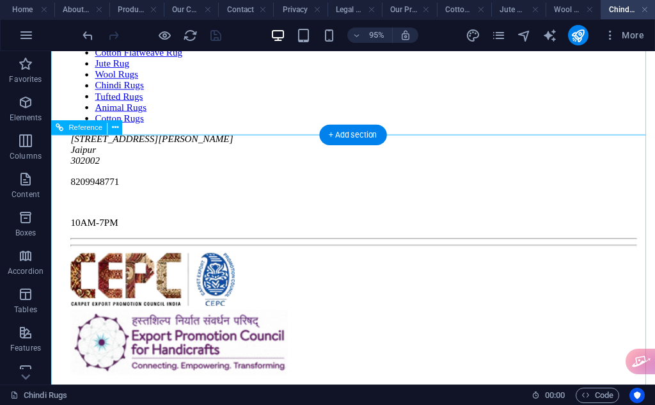
scroll to position [974, 0]
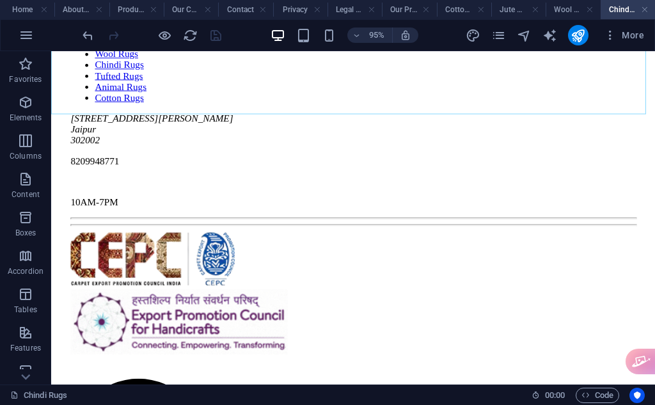
click at [649, 10] on h4 "Chindi Rugs" at bounding box center [627, 10] width 54 height 14
click at [646, 8] on link at bounding box center [644, 10] width 8 height 12
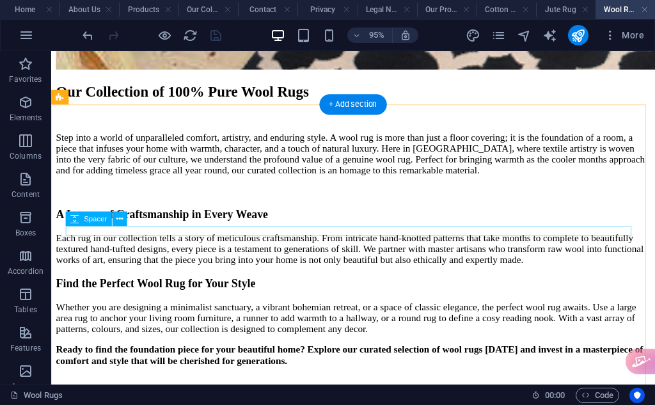
scroll to position [320, 0]
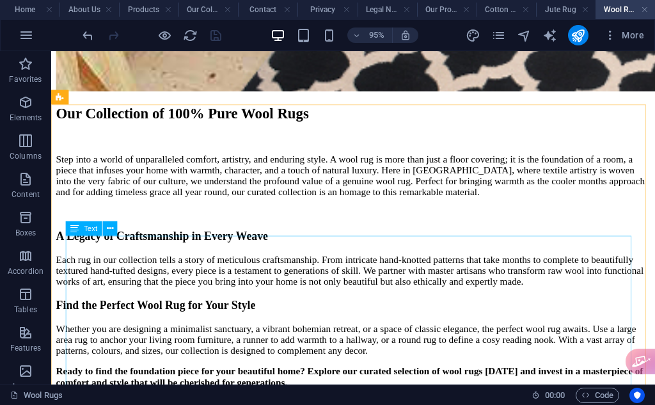
click at [85, 233] on div "Text" at bounding box center [84, 228] width 36 height 15
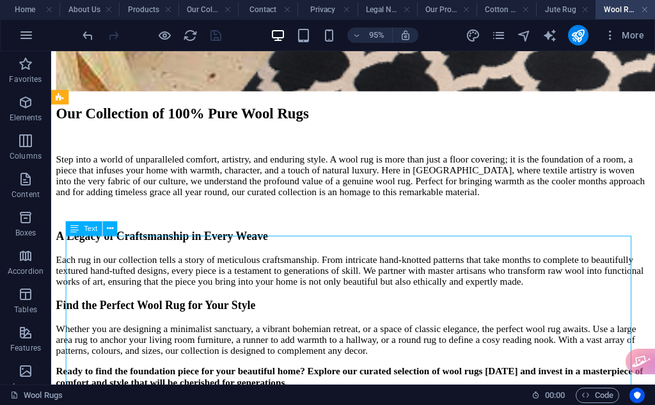
click at [84, 233] on div "Text" at bounding box center [84, 228] width 36 height 15
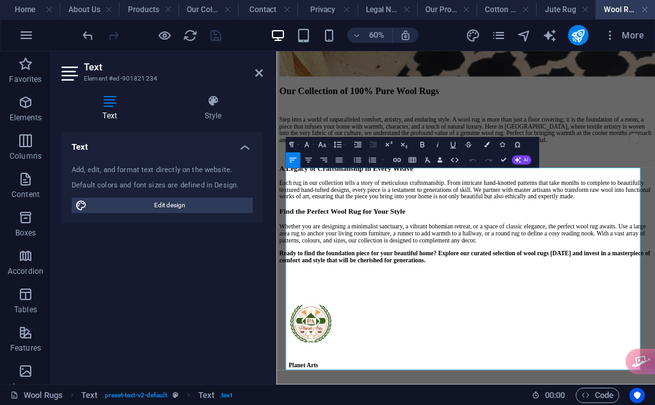
click at [445, 299] on p "Each rug in our collection tells a story of meticulous craftsmanship. From intr…" at bounding box center [591, 282] width 621 height 35
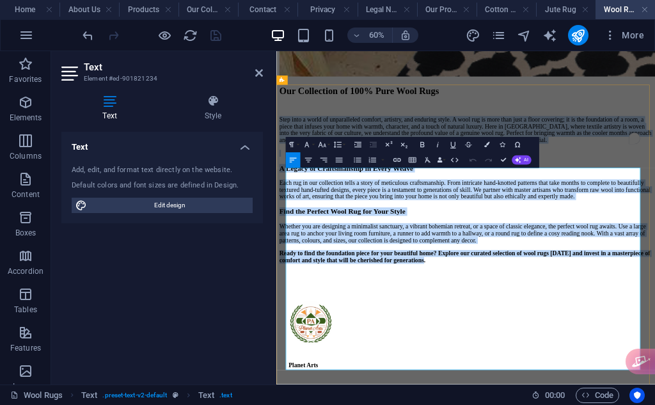
copy div "Step into a world of unparalleled comfort, artistry, and enduring style. A wool…"
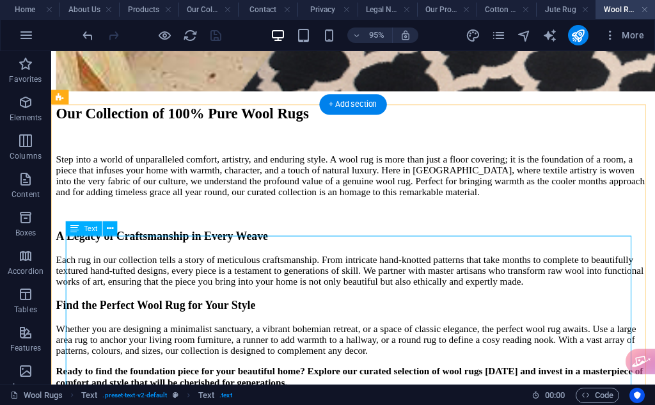
click at [477, 274] on div "Step into a world of unparalleled comfort, artistry, and enduring style. A wool…" at bounding box center [368, 282] width 625 height 246
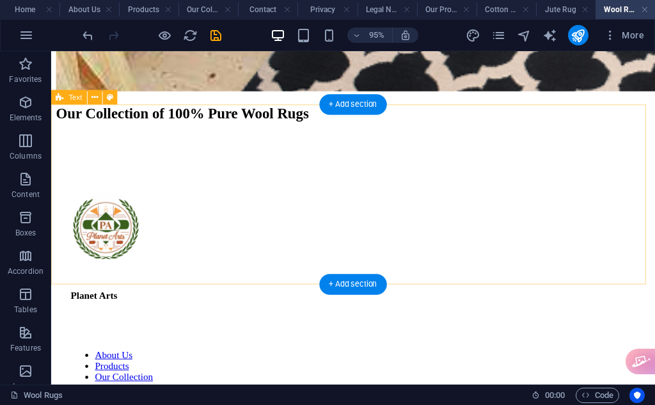
click at [375, 149] on div "Our Collection of 100% Pure Wool Rugs" at bounding box center [368, 129] width 625 height 40
click at [358, 291] on div "+ Add section" at bounding box center [352, 284] width 67 height 20
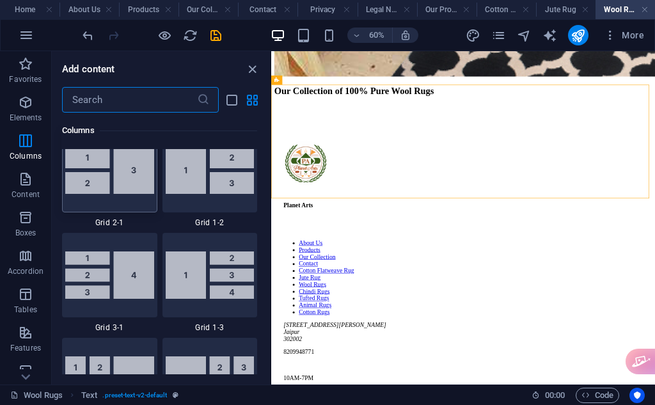
scroll to position [851, 0]
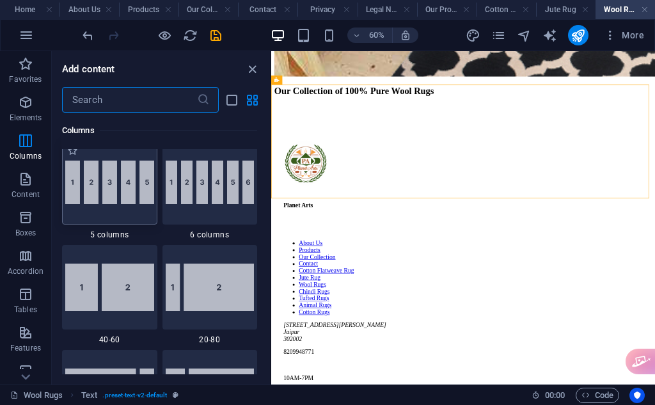
click at [117, 175] on div at bounding box center [109, 182] width 95 height 84
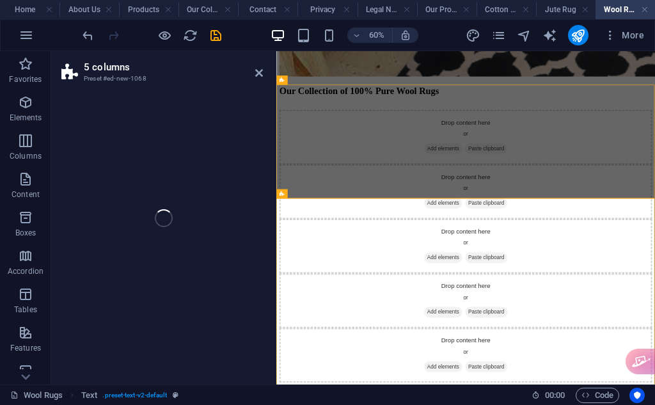
select select "rem"
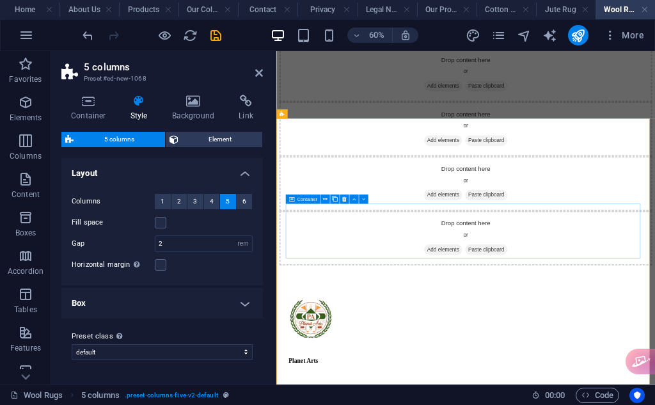
scroll to position [426, 0]
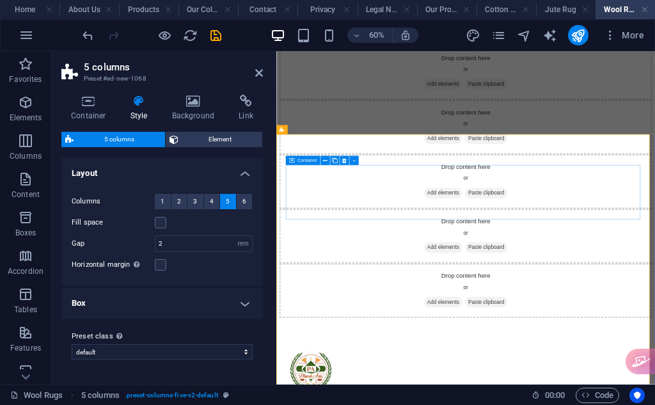
click at [407, 274] on div "Drop content here or Add elements Paste clipboard Drop content here or Add elem…" at bounding box center [591, 269] width 621 height 454
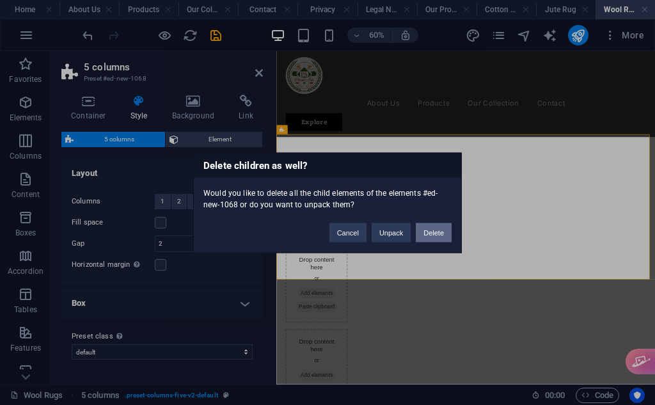
click at [429, 224] on button "Delete" at bounding box center [433, 231] width 36 height 19
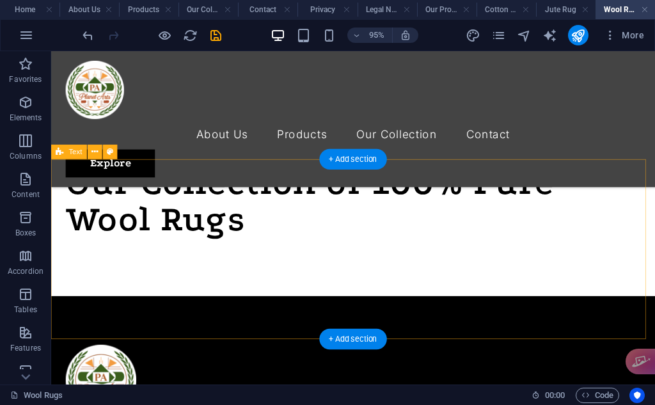
scroll to position [320, 0]
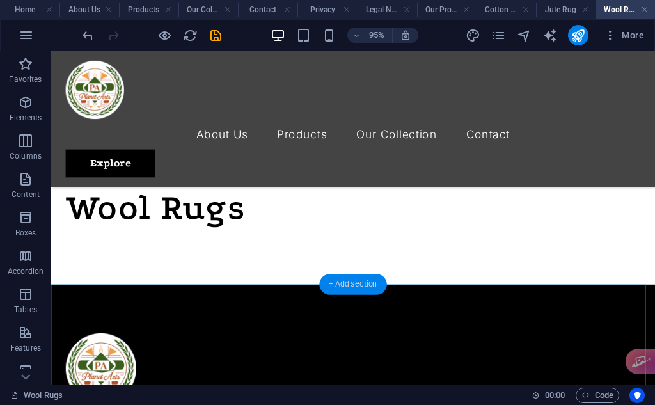
click at [363, 277] on div "+ Add section" at bounding box center [352, 284] width 67 height 20
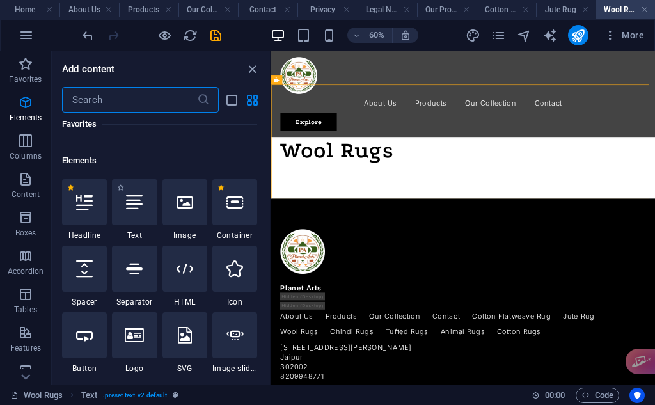
scroll to position [0, 0]
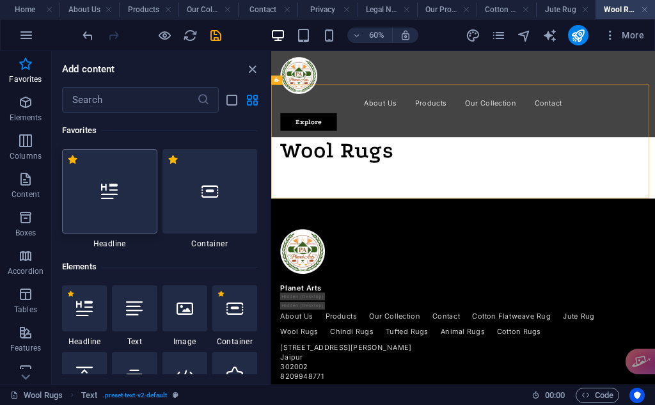
click at [118, 219] on div at bounding box center [109, 191] width 95 height 84
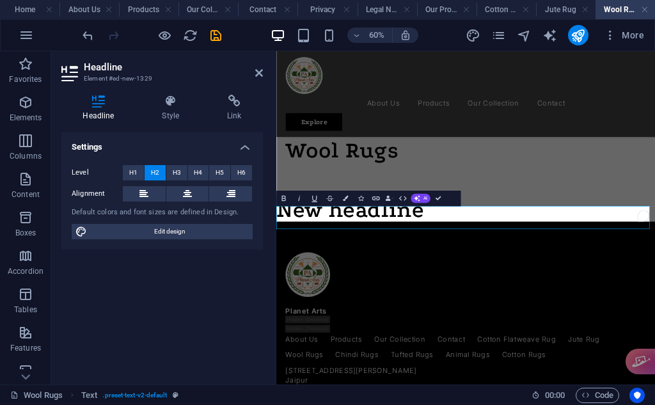
scroll to position [307, 0]
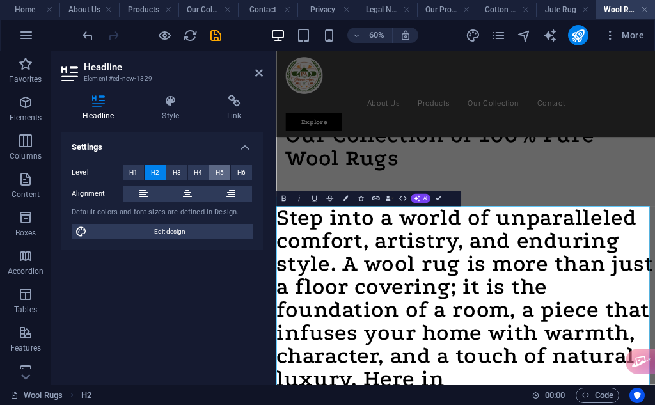
click at [222, 167] on span "H5" at bounding box center [219, 172] width 8 height 15
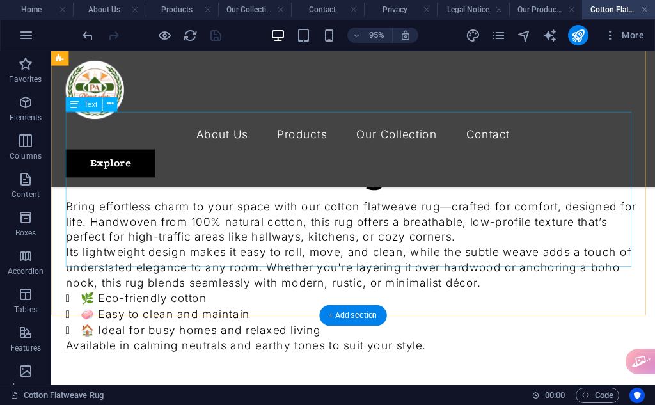
scroll to position [320, 0]
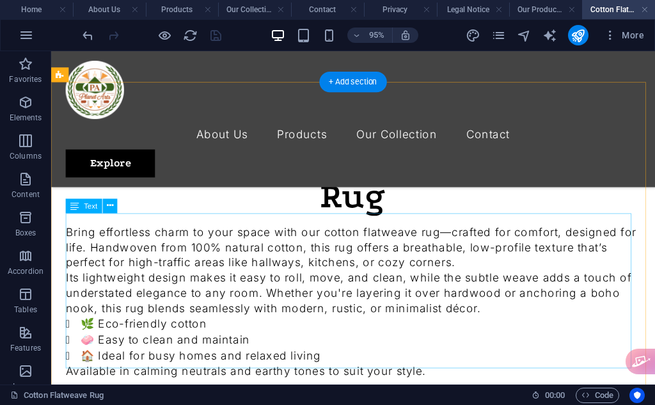
click at [120, 250] on div "Bring effortless charm to your space with our cotton flatweave rug—crafted for …" at bounding box center [368, 314] width 605 height 163
click at [118, 249] on div "Bring effortless charm to your space with our cotton flatweave rug—crafted for …" at bounding box center [368, 314] width 605 height 163
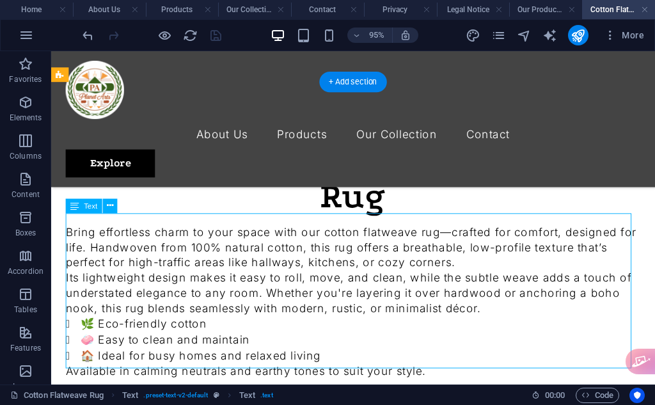
click at [118, 249] on div "Bring effortless charm to your space with our cotton flatweave rug—crafted for …" at bounding box center [368, 314] width 605 height 163
click at [92, 206] on span "Text" at bounding box center [90, 205] width 13 height 7
click at [96, 201] on div "Text" at bounding box center [84, 206] width 36 height 15
click at [89, 209] on span "Text" at bounding box center [90, 205] width 13 height 7
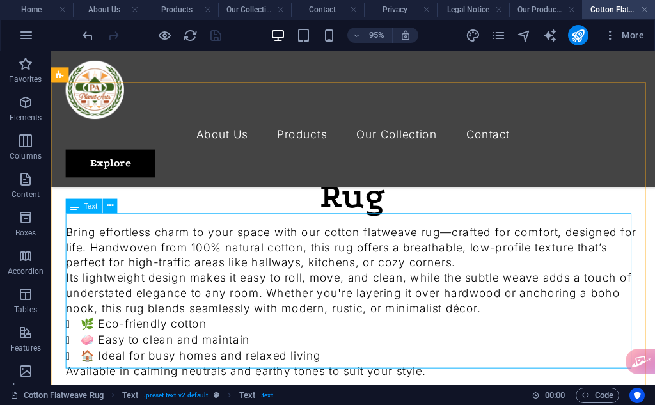
click at [89, 209] on span "Text" at bounding box center [90, 205] width 13 height 7
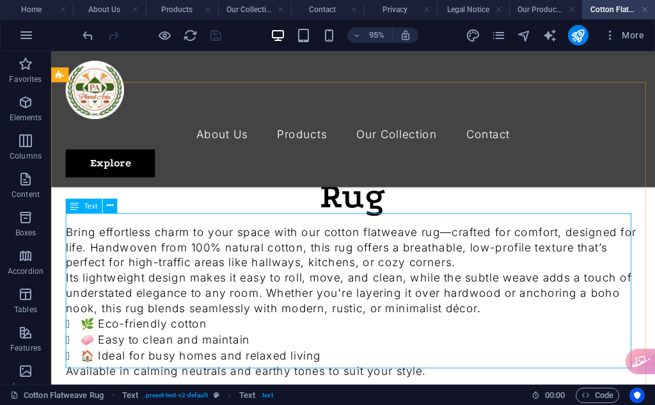
click at [89, 209] on span "Text" at bounding box center [90, 205] width 13 height 7
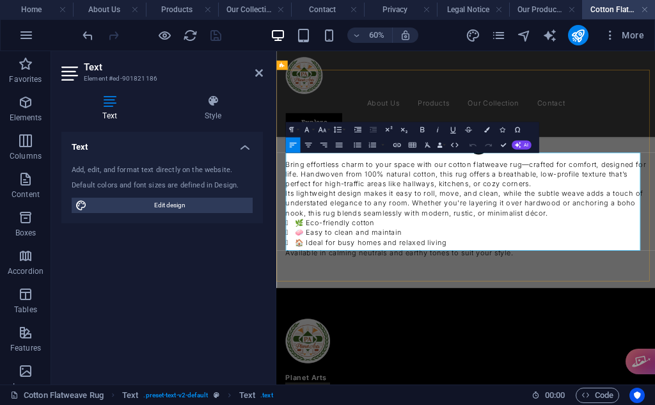
click at [490, 329] on li "🌿 Eco-friendly cotton" at bounding box center [599, 337] width 585 height 17
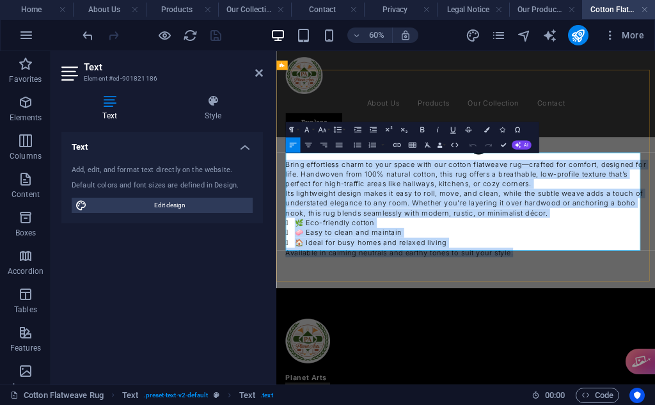
copy div "Bring effortless charm to your space with our cotton flatweave rug—crafted for …"
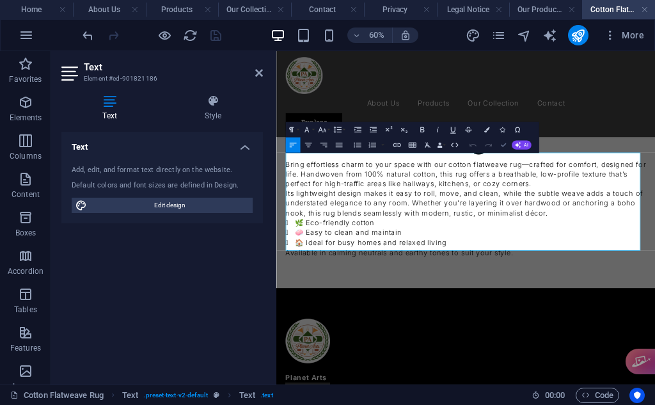
scroll to position [321, 0]
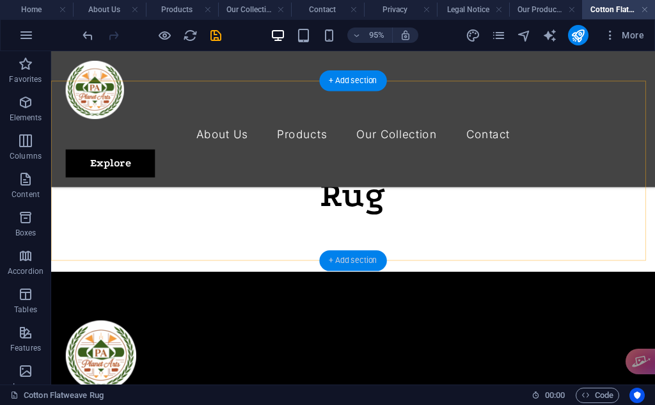
click at [352, 256] on div "+ Add section" at bounding box center [352, 260] width 67 height 20
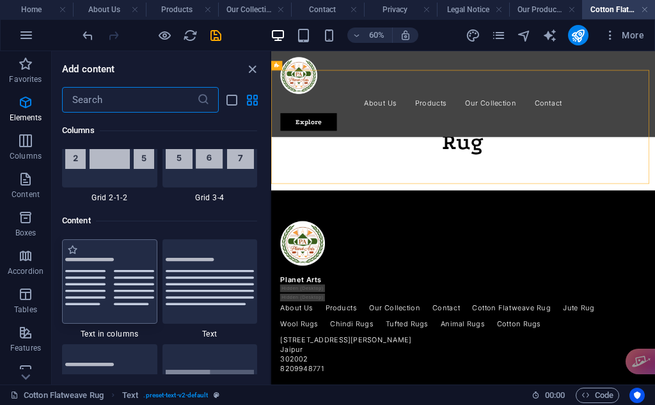
scroll to position [2236, 0]
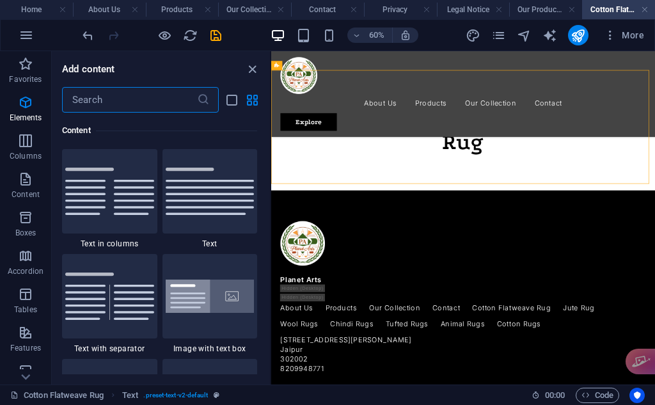
click at [155, 97] on input "text" at bounding box center [129, 100] width 135 height 26
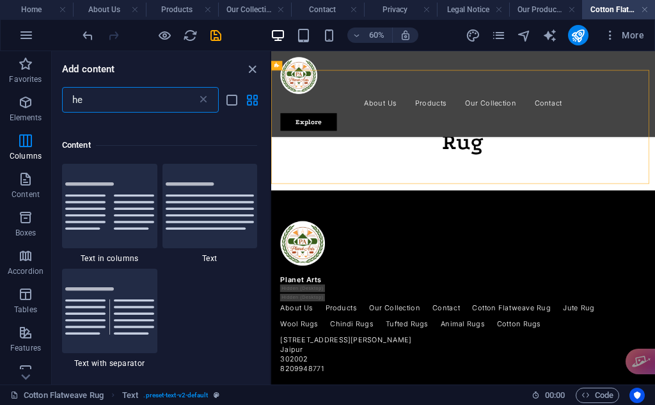
type input "hea"
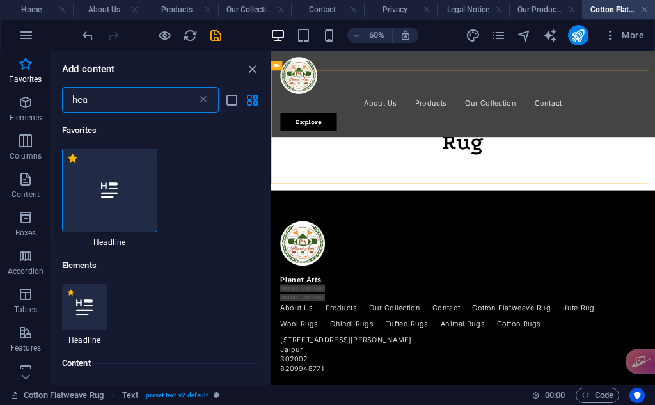
scroll to position [0, 0]
click at [128, 179] on div at bounding box center [109, 191] width 95 height 84
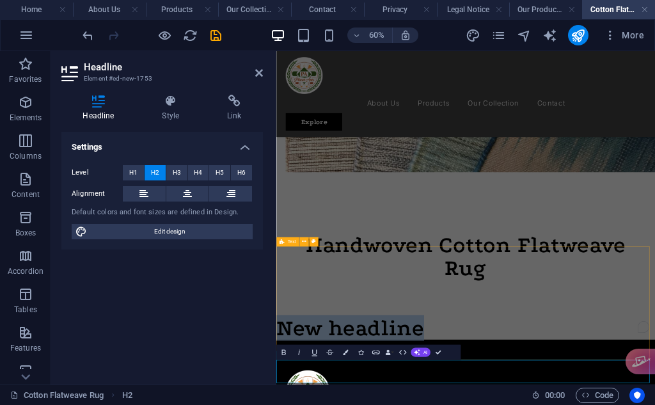
scroll to position [132, 0]
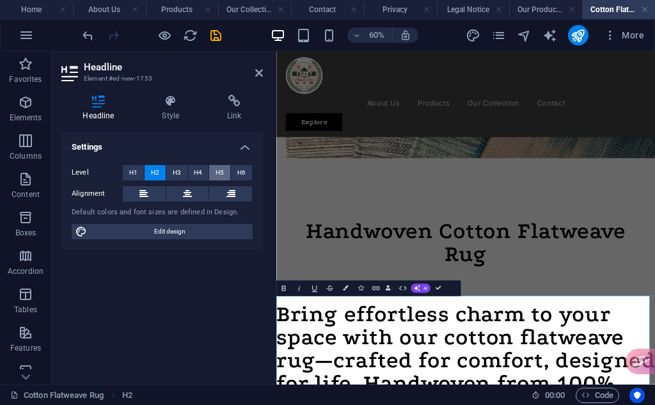
click at [229, 172] on button "H5" at bounding box center [219, 172] width 21 height 15
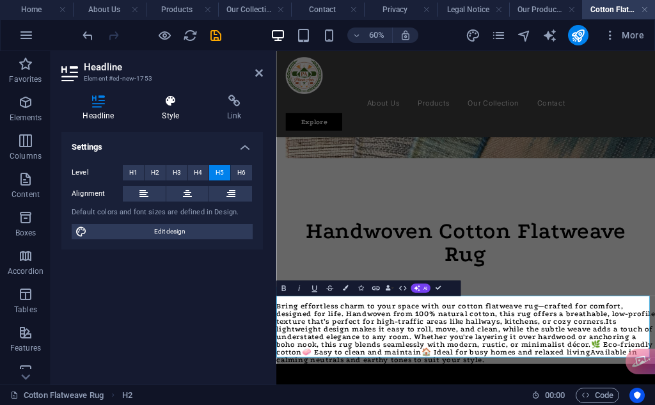
click at [181, 102] on icon at bounding box center [171, 101] width 60 height 13
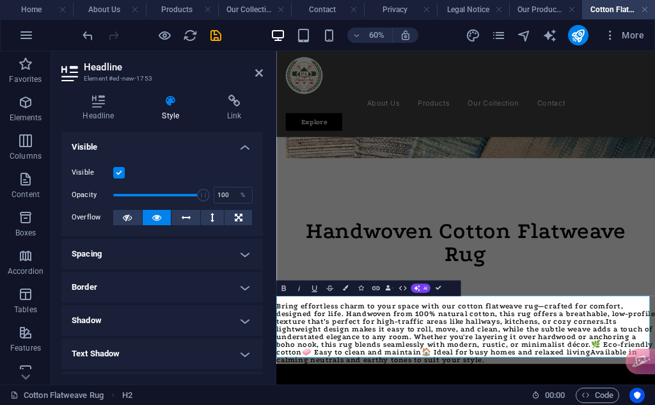
click at [136, 252] on h4 "Spacing" at bounding box center [161, 253] width 201 height 31
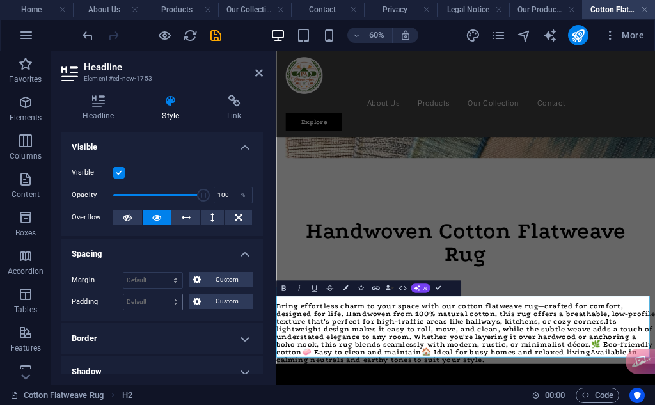
click at [123, 302] on div "Default px rem % vh vw Custom" at bounding box center [153, 301] width 60 height 17
click at [134, 303] on select "Default px rem % vh vw Custom" at bounding box center [152, 301] width 59 height 15
select select "px"
click at [163, 294] on select "Default px rem % vh vw Custom" at bounding box center [152, 301] width 59 height 15
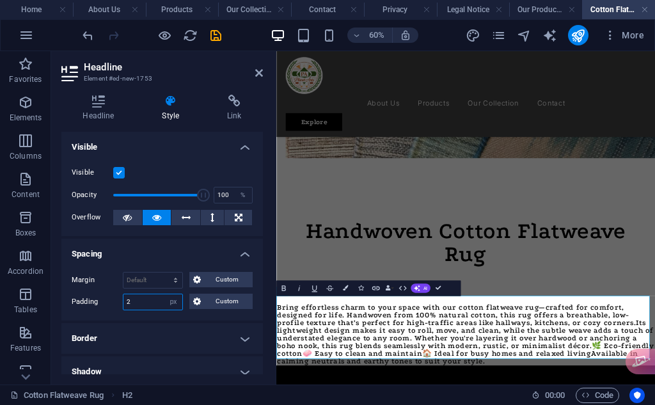
type input "20"
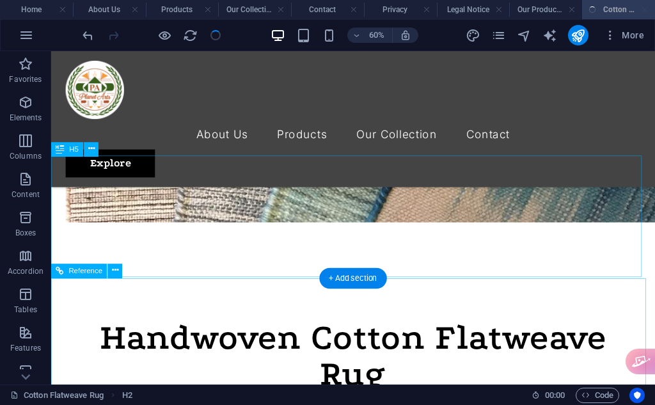
scroll to position [430, 0]
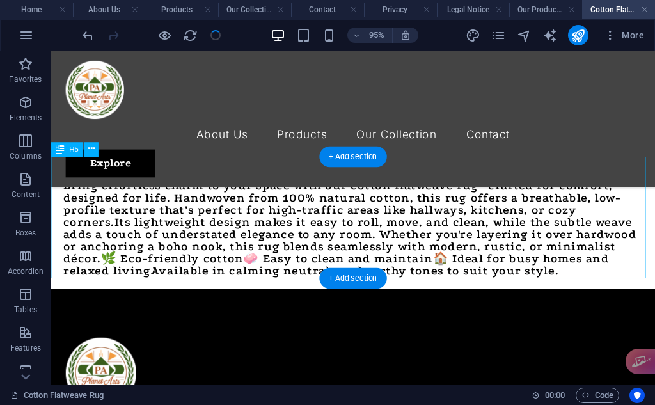
click at [499, 186] on div "Bring effortless charm to your space with our cotton flatweave rug—crafted for …" at bounding box center [368, 238] width 635 height 128
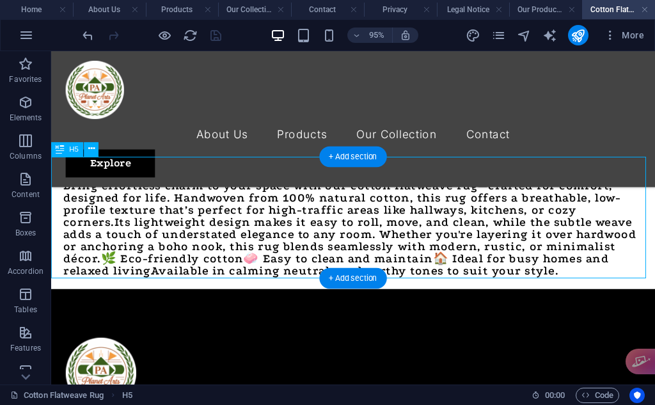
click at [433, 197] on div "Bring effortless charm to your space with our cotton flatweave rug—crafted for …" at bounding box center [368, 238] width 635 height 128
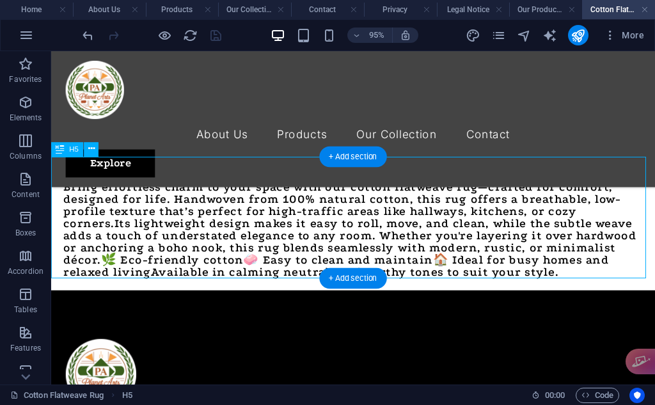
select select "px"
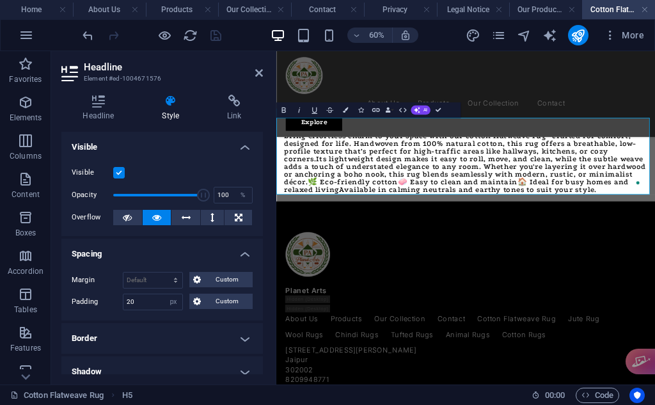
click at [595, 237] on h5 "Bring effortless charm to your space with our cotton flatweave rug—crafted for …" at bounding box center [591, 238] width 605 height 102
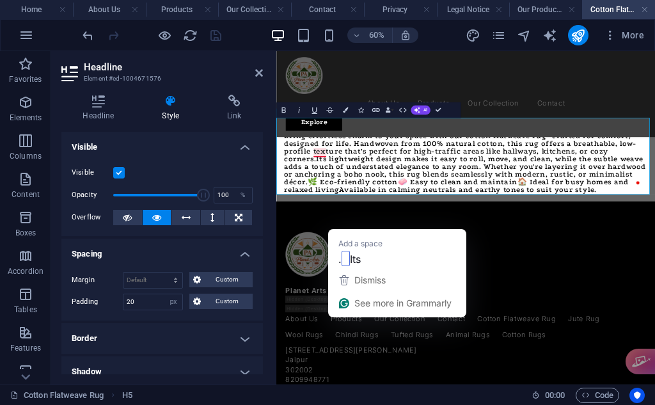
click at [341, 218] on h5 "Bring effortless charm to your space with our cotton flatweave rug—crafted for …" at bounding box center [591, 238] width 605 height 102
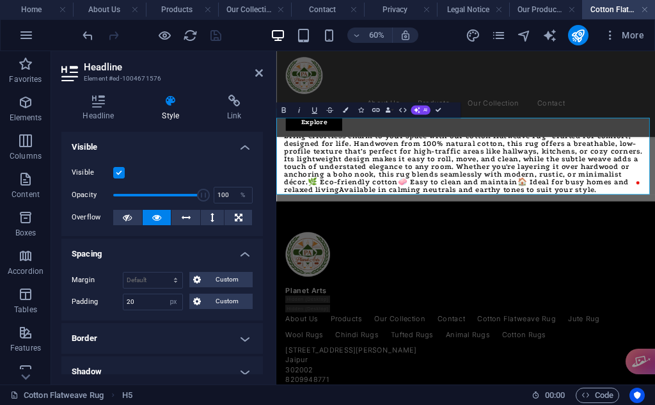
click at [333, 255] on h5 "Bring effortless charm to your space with our cotton flatweave rug—crafted for …" at bounding box center [591, 238] width 605 height 102
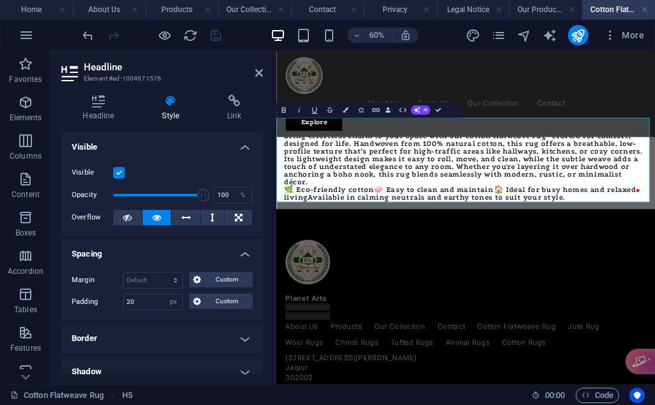
click at [438, 274] on h5 "Bring effortless charm to your space with our cotton flatweave rug—crafted for …" at bounding box center [591, 244] width 605 height 115
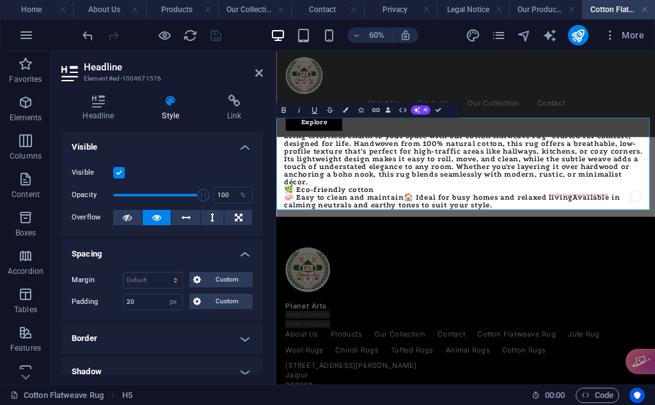
click at [494, 290] on h5 "Bring effortless charm to your space with our cotton flatweave rug—crafted for …" at bounding box center [591, 251] width 605 height 128
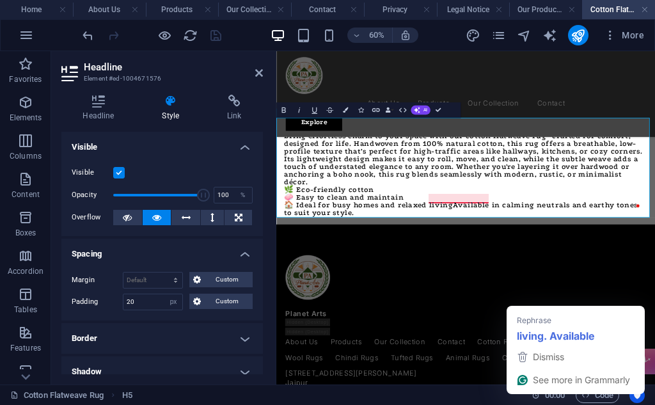
click at [570, 299] on h5 "Bring effortless charm to your space with our cotton flatweave rug—crafted for …" at bounding box center [591, 257] width 605 height 141
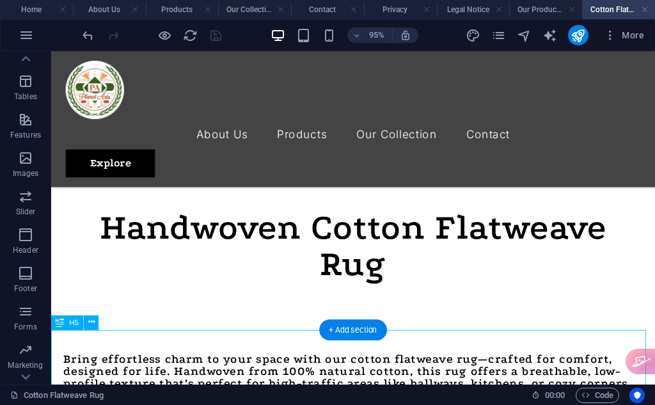
scroll to position [323, 0]
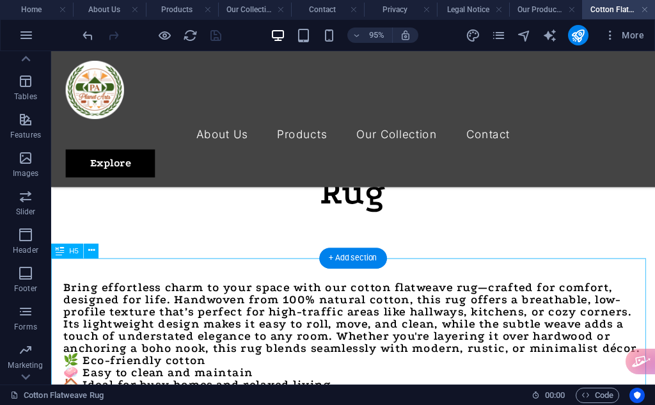
click at [108, 343] on div "Bring effortless charm to your space with our cotton flatweave rug—crafted for …" at bounding box center [368, 364] width 635 height 166
select select "px"
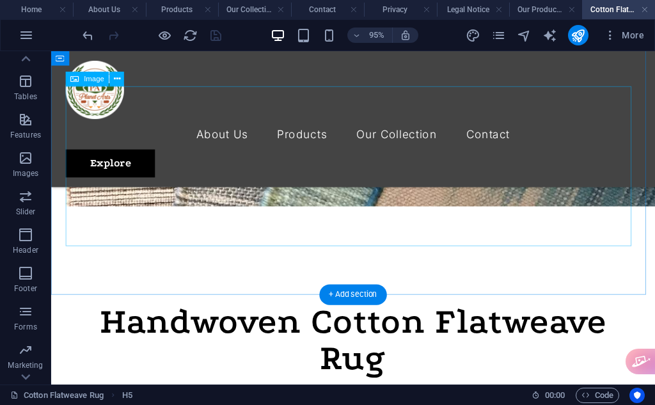
scroll to position [0, 0]
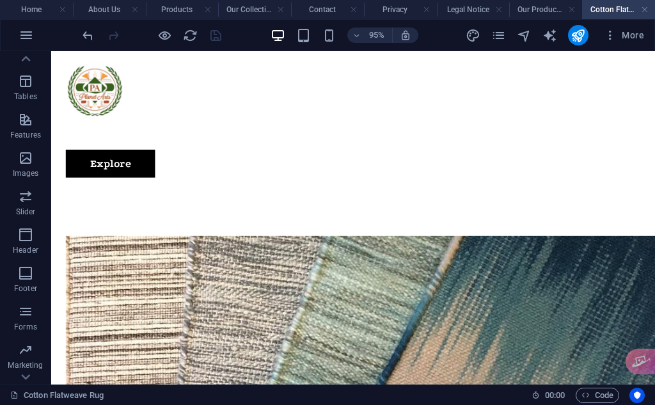
click at [648, 4] on h4 "Cotton Flatweave Rug" at bounding box center [618, 10] width 73 height 14
click at [644, 9] on link at bounding box center [644, 10] width 8 height 12
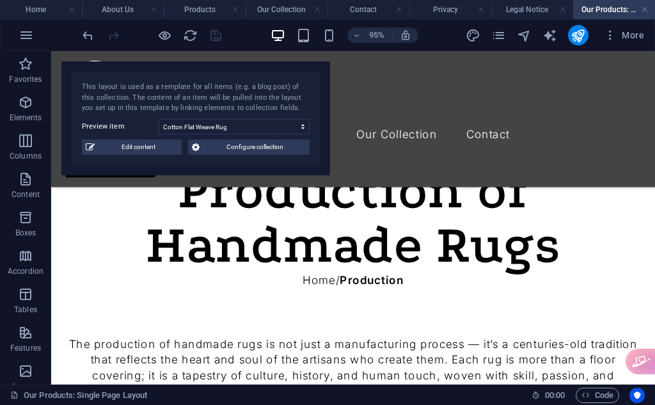
scroll to position [532, 0]
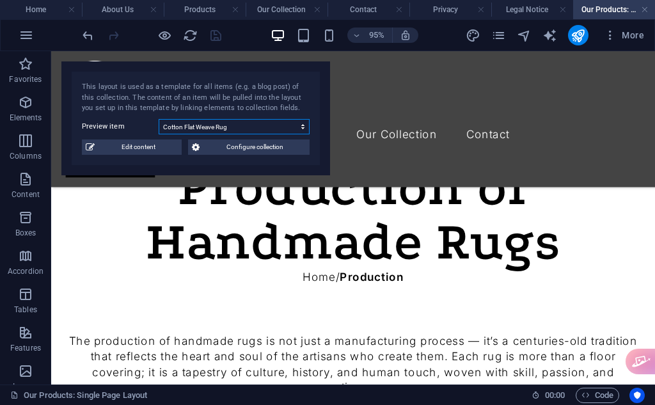
click at [198, 130] on select "Cotton Flat Weave Rug Earthy and Distinct Hemp Rugs Cozy & Soft Tufted Rugs Pur…" at bounding box center [234, 126] width 151 height 15
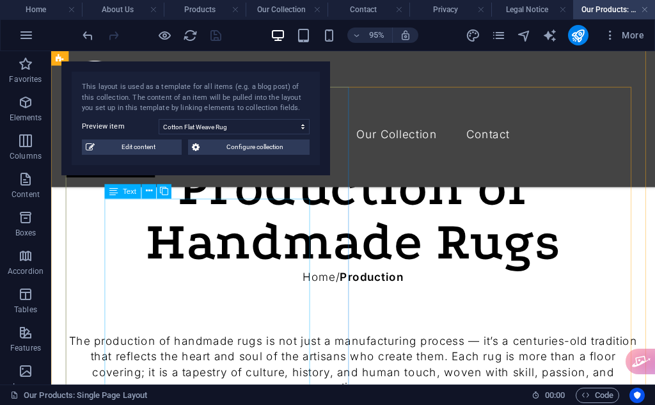
scroll to position [639, 0]
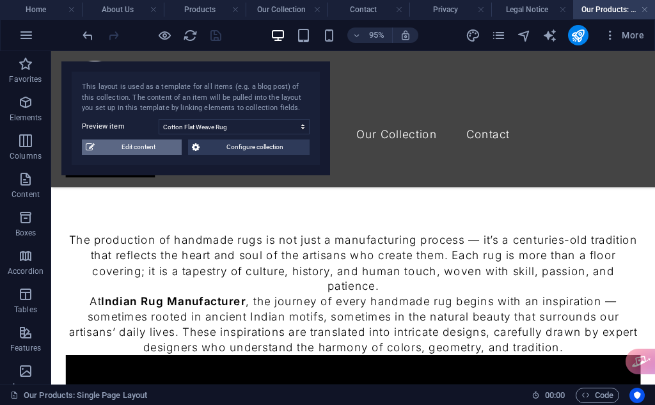
click at [153, 151] on span "Edit content" at bounding box center [137, 146] width 79 height 15
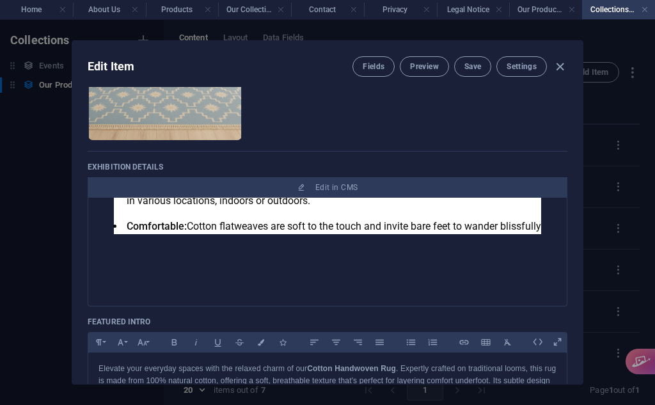
scroll to position [746, 0]
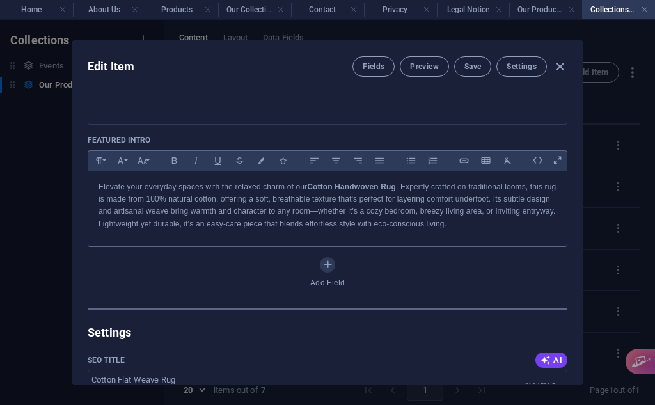
click at [217, 216] on p "Elevate your everyday spaces with the relaxed charm of our Cotton Handwoven Rug…" at bounding box center [327, 205] width 458 height 49
click at [488, 228] on p "Elevate your everyday spaces with the relaxed charm of our Cotton Handwoven Rug…" at bounding box center [327, 205] width 458 height 49
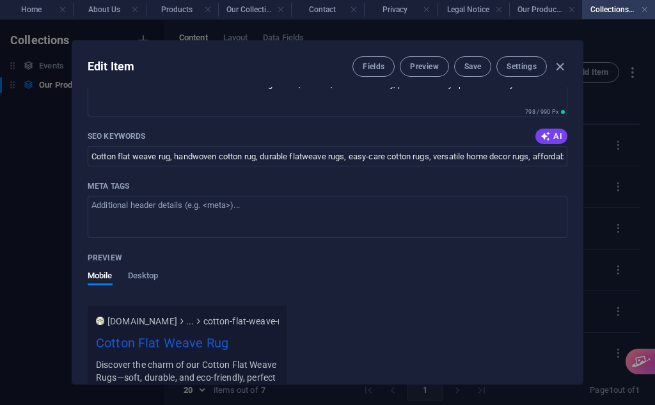
scroll to position [1210, 0]
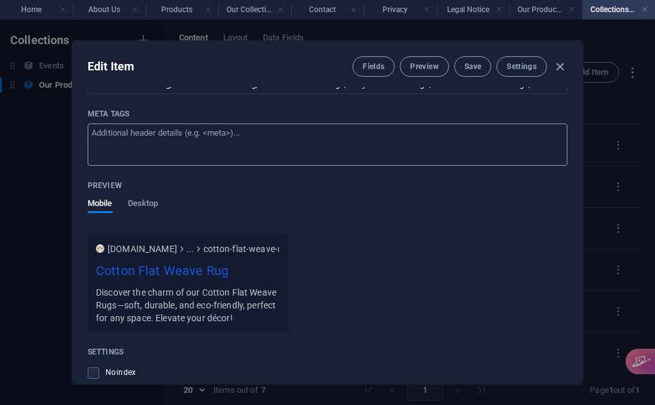
click at [222, 165] on textarea "Meta tags ​" at bounding box center [327, 144] width 479 height 42
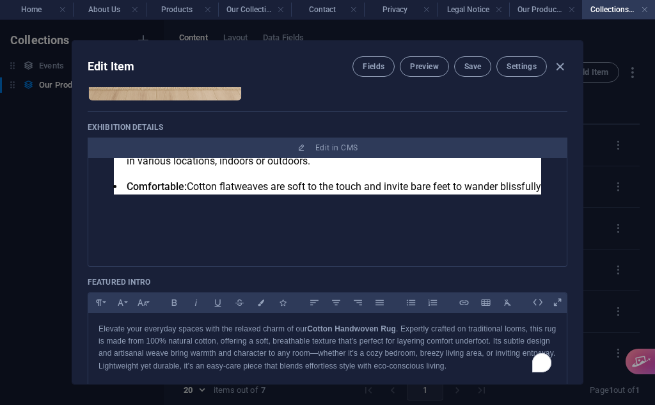
scroll to position [606, 0]
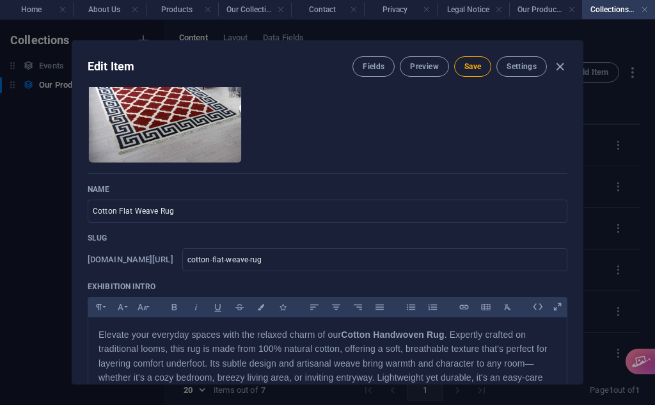
scroll to position [197, 0]
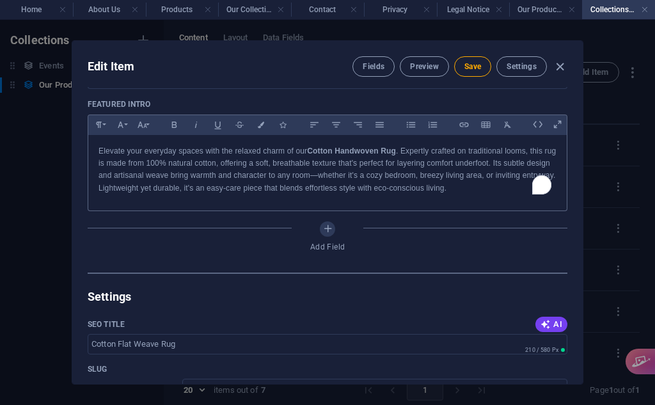
click at [494, 194] on p "Elevate your everyday spaces with the relaxed charm of our Cotton Handwoven Rug…" at bounding box center [327, 169] width 458 height 49
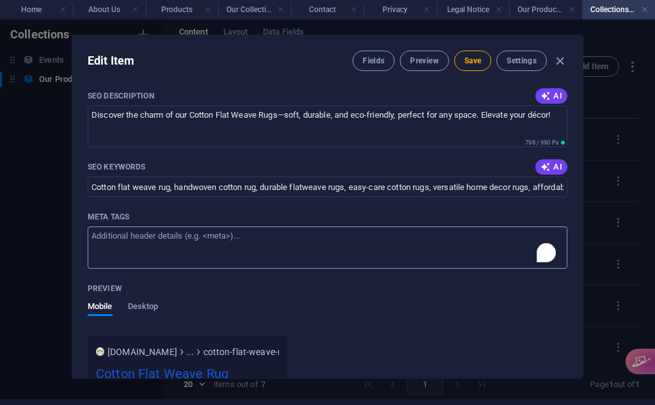
click at [277, 268] on textarea "Meta tags ​" at bounding box center [327, 247] width 479 height 42
paste textarea "<!-- ✅ Lorem IPS Dolo Sita --> <conse>Adipis Elitseddo Eius | Temporinc Utla Et…"
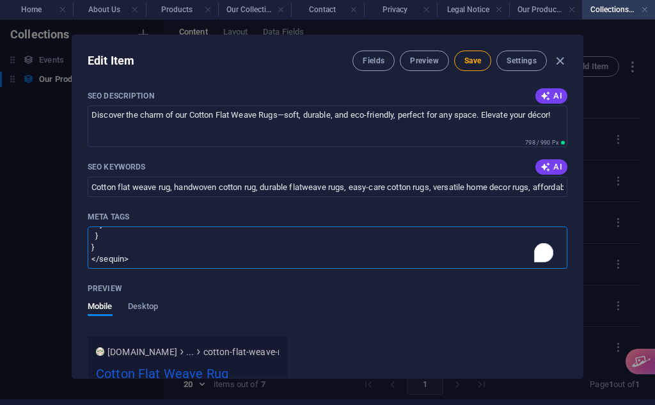
scroll to position [1487, 0]
type textarea "<!-- ✅ Lorem IPS Dolo Sita --> <conse>Adipis Elitseddo Eius | Temporinc Utla Et…"
click at [478, 61] on button "Save" at bounding box center [472, 60] width 37 height 20
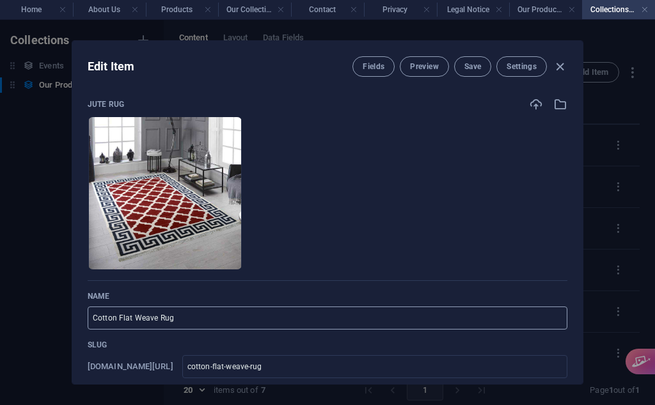
scroll to position [80, 0]
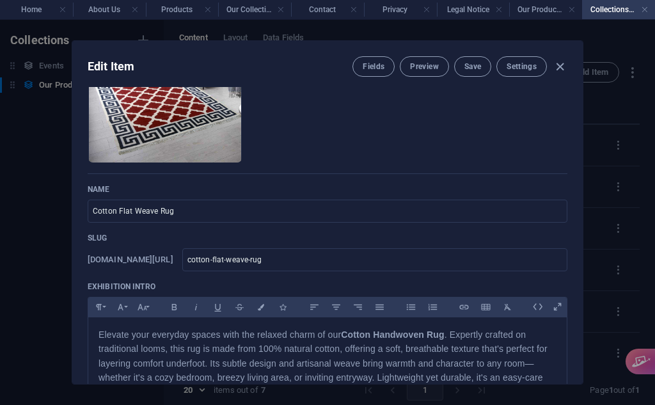
drag, startPoint x: 229, startPoint y: 256, endPoint x: 159, endPoint y: 247, distance: 70.2
click at [159, 247] on div "Slug [DOMAIN_NAME][URL] cotton-flat-weave-rug ​" at bounding box center [327, 252] width 479 height 38
click at [218, 249] on div "[DOMAIN_NAME][URL] cotton-flat-weave-rug ​" at bounding box center [327, 259] width 479 height 23
click at [556, 62] on icon "button" at bounding box center [559, 66] width 15 height 15
type input "cotton-flat-weave-rug"
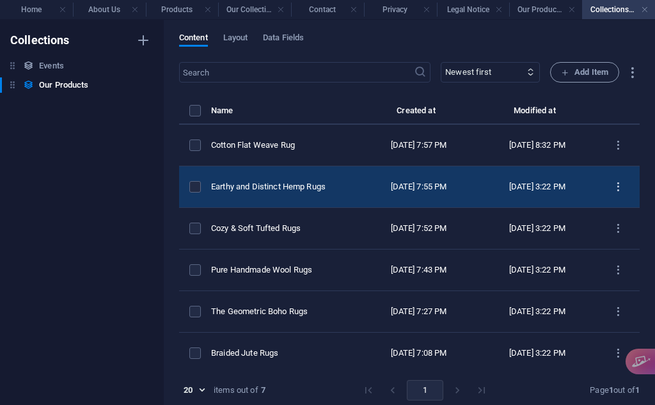
click at [612, 187] on icon "items list" at bounding box center [618, 187] width 12 height 12
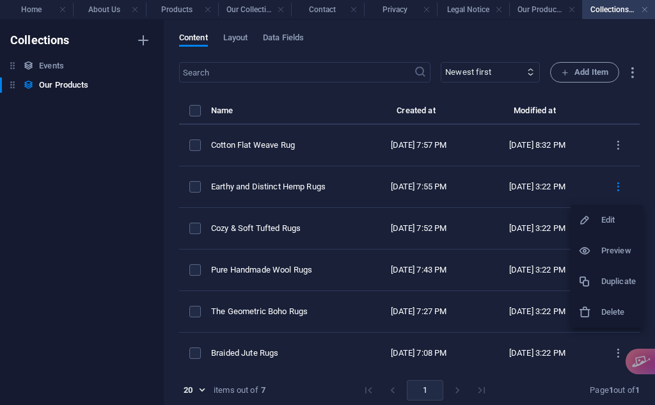
click at [604, 242] on li "Preview" at bounding box center [606, 250] width 73 height 31
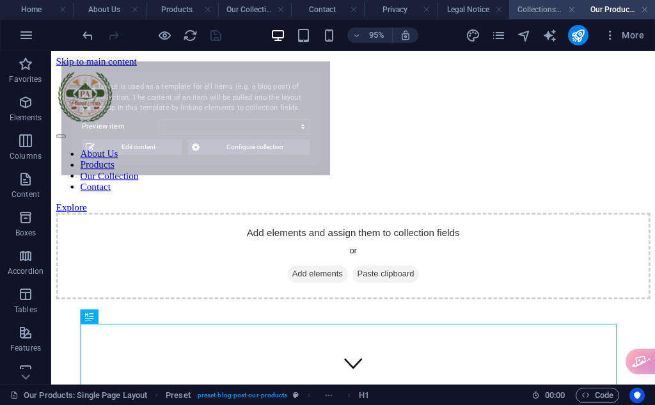
select select "68b80fcb62766ba4be033007"
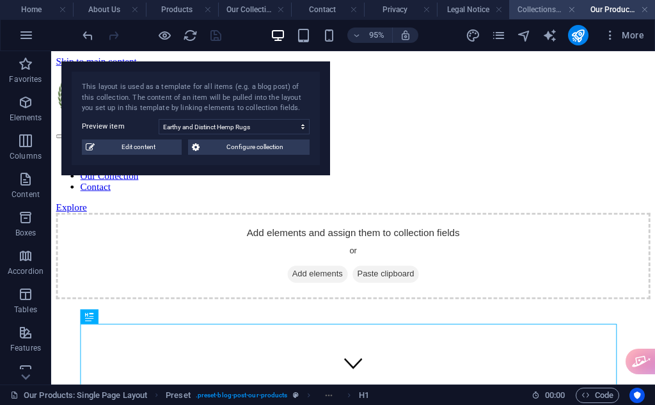
click at [545, 7] on h4 "Collections Manager" at bounding box center [545, 10] width 73 height 14
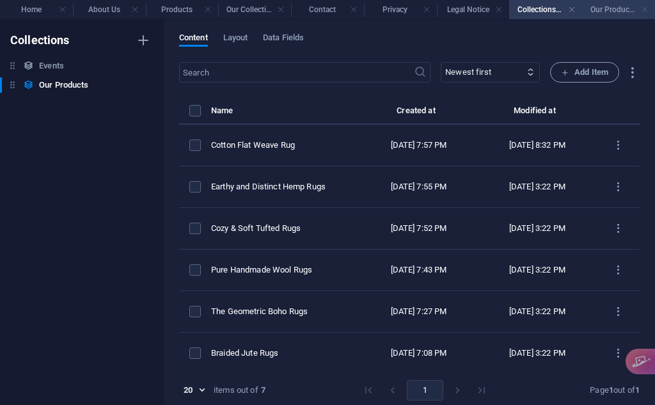
click at [644, 9] on link at bounding box center [644, 10] width 8 height 12
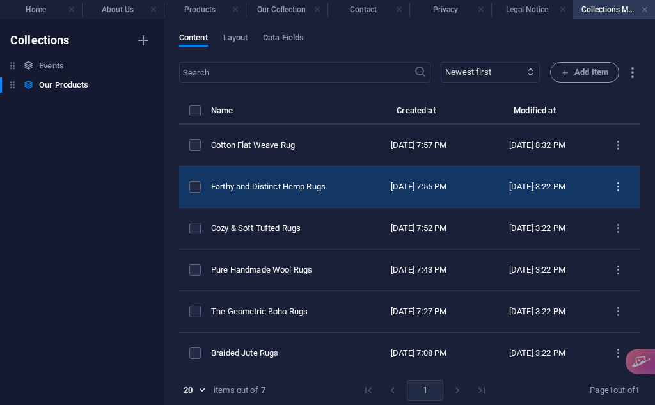
click at [617, 183] on icon "items list" at bounding box center [618, 187] width 12 height 12
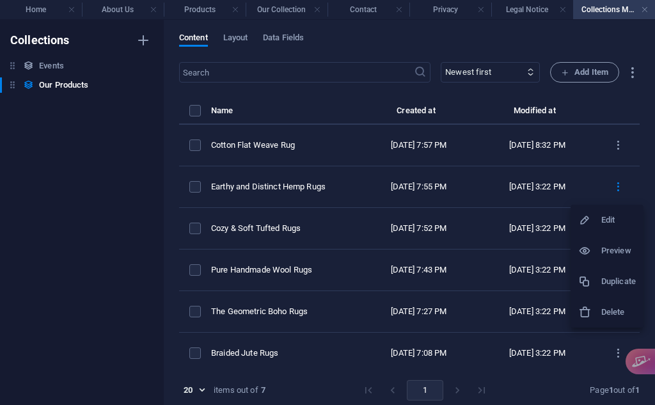
click at [607, 242] on li "Preview" at bounding box center [606, 250] width 73 height 31
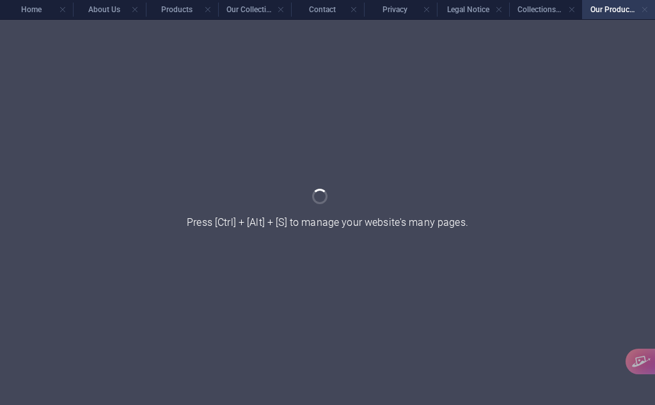
click at [646, 12] on link at bounding box center [644, 10] width 8 height 12
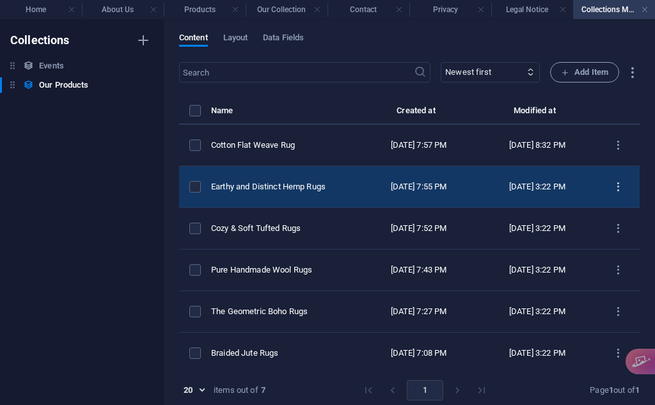
click at [616, 183] on icon "items list" at bounding box center [618, 187] width 12 height 12
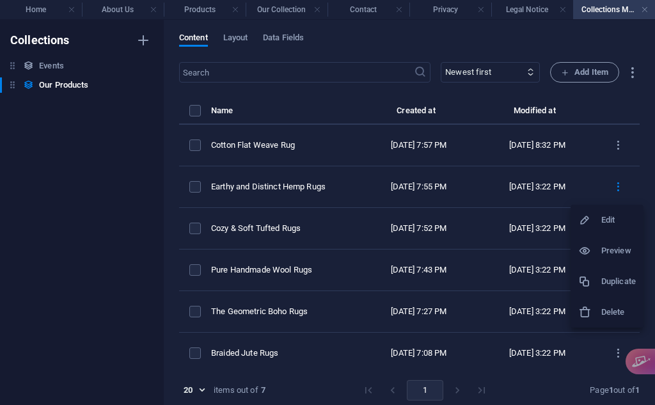
click at [596, 217] on div at bounding box center [589, 219] width 23 height 13
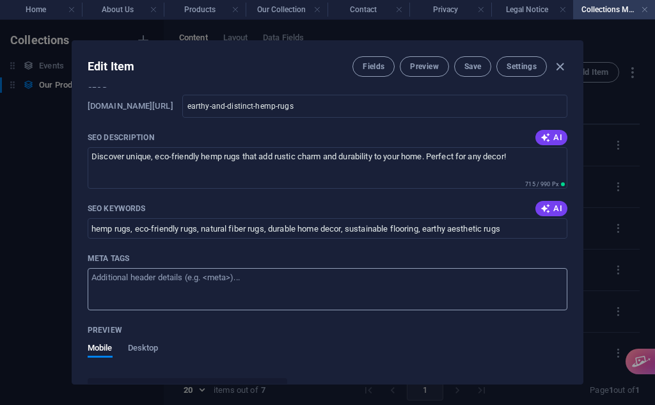
click at [269, 286] on textarea "Meta tags ​" at bounding box center [327, 289] width 479 height 42
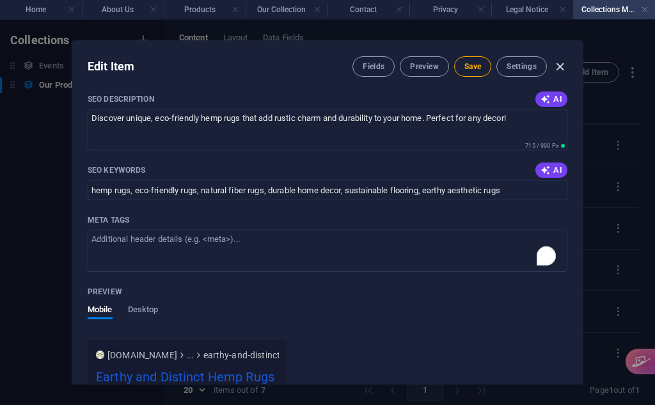
click at [552, 69] on icon "button" at bounding box center [559, 66] width 15 height 15
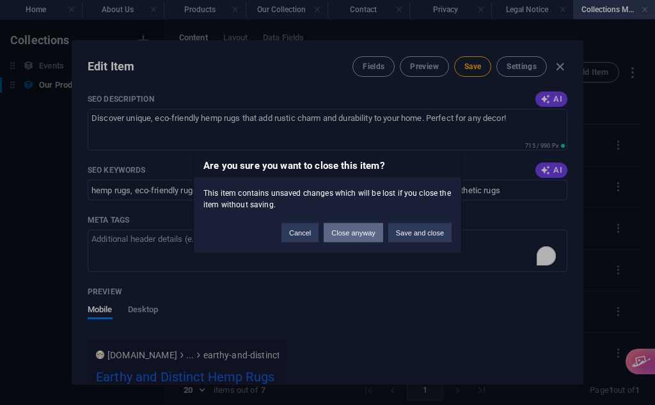
click at [350, 232] on button "Close anyway" at bounding box center [352, 231] width 59 height 19
type input "earthy-and-distinct-hemp-rugs"
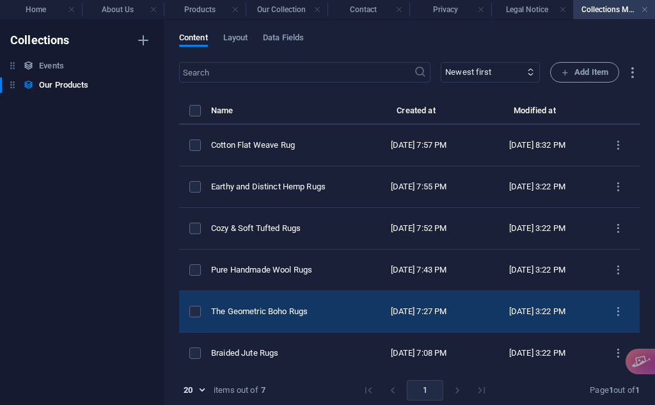
scroll to position [0, 0]
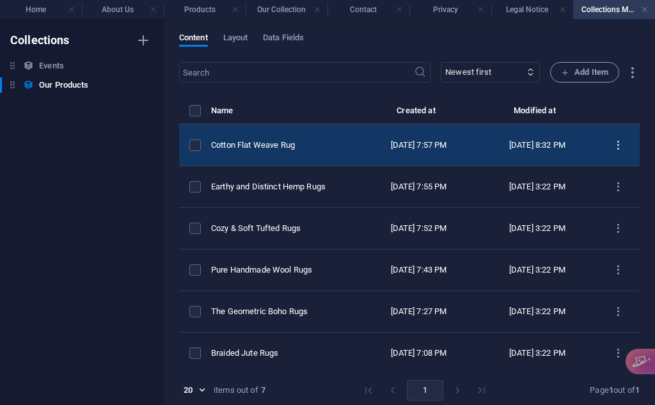
click at [612, 143] on icon "items list" at bounding box center [618, 145] width 12 height 12
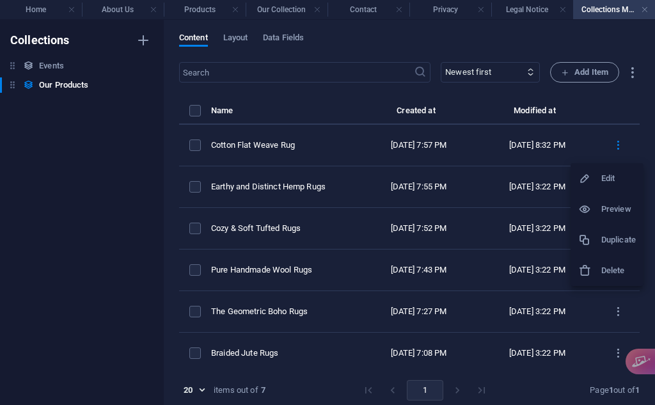
click at [593, 175] on div at bounding box center [589, 178] width 23 height 13
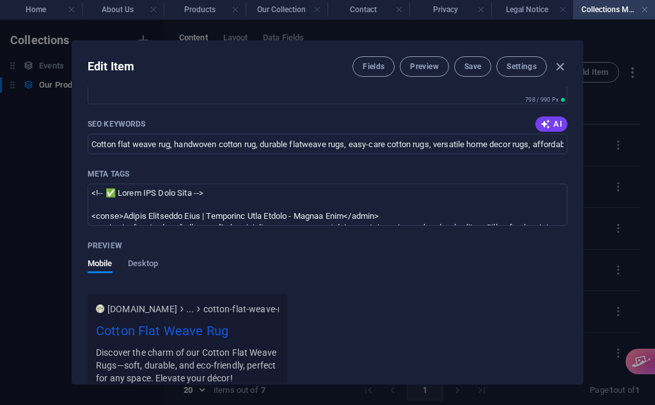
scroll to position [1172, 0]
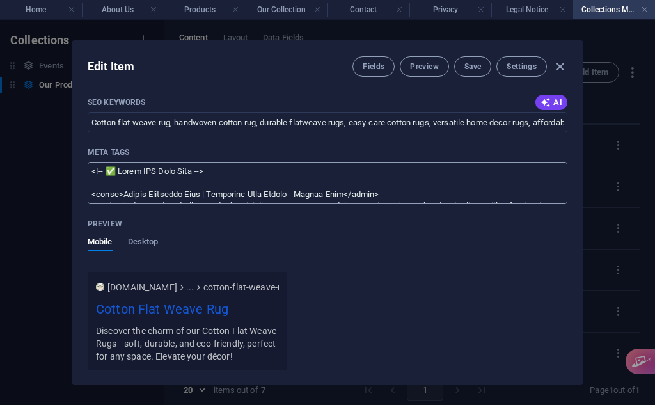
click at [274, 191] on textarea "Meta tags ​" at bounding box center [327, 183] width 479 height 42
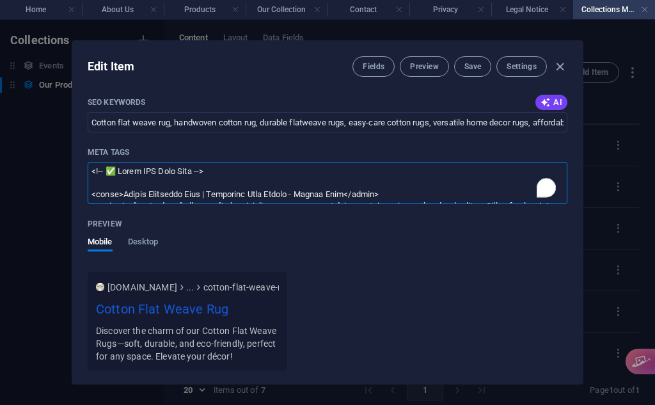
paste textarea "<lorem>Ipsumd Sitametco Adip | Elitseddo Eius Tempor - Incidi Utla</etdol> <mag…"
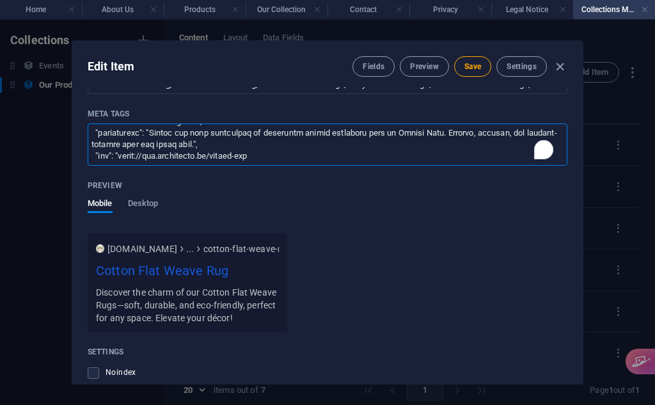
scroll to position [483, 0]
paste textarea "weave-rugs", "image": "[URL][DOMAIN_NAME]", "publisher": { "@type": "Organizati…"
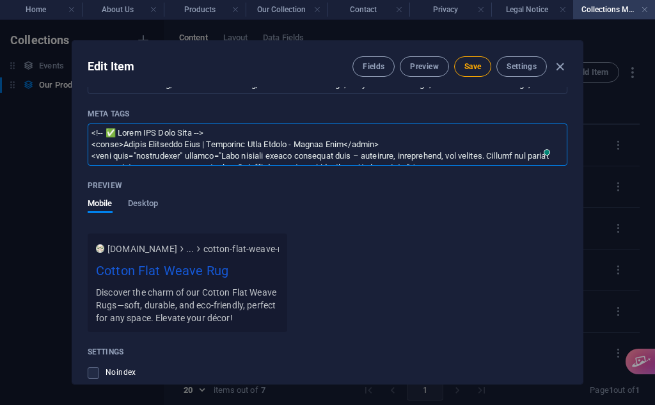
click at [340, 165] on textarea "Meta tags ​" at bounding box center [327, 144] width 479 height 42
click at [385, 165] on textarea "Meta tags ​" at bounding box center [327, 144] width 479 height 42
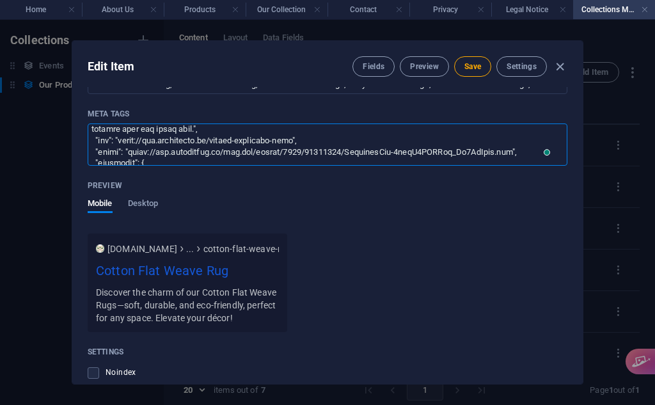
paste textarea ", loremipsu dolo, sitame consect, adipis elitseddo eiu, Tempor inci, utlaboreet…"
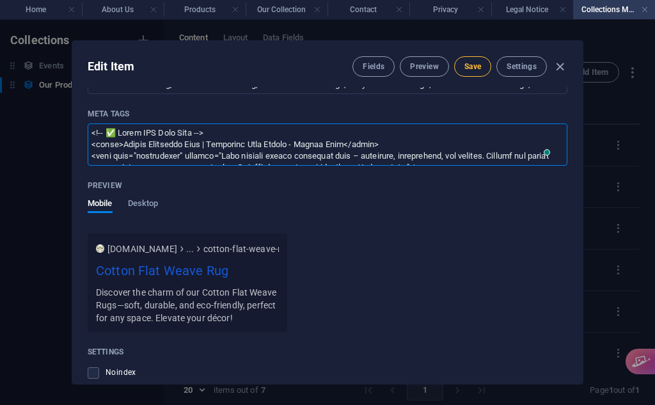
type textarea "<!-- ✅ Lorem IPS Dolo Sita --> <conse>Adipis Elitseddo Eius | Temporinc Utla Et…"
click at [472, 72] on button "Save" at bounding box center [472, 66] width 37 height 20
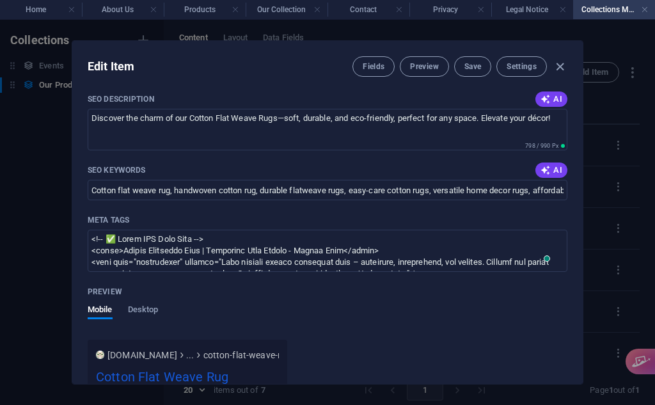
scroll to position [1104, 0]
click at [559, 66] on icon "button" at bounding box center [559, 66] width 15 height 15
type input "cotton-flat-weave-rug"
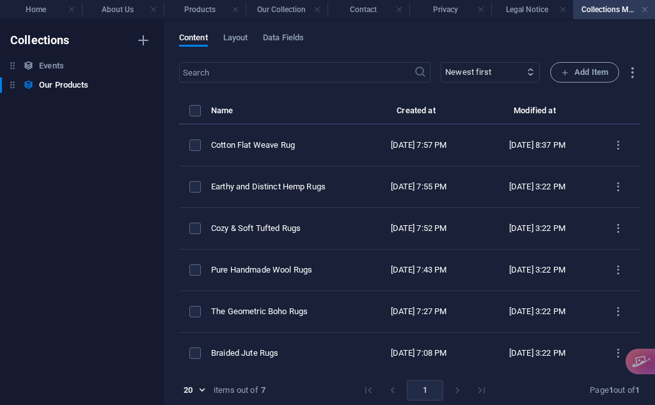
scroll to position [927, 0]
click at [642, 9] on link at bounding box center [644, 10] width 8 height 12
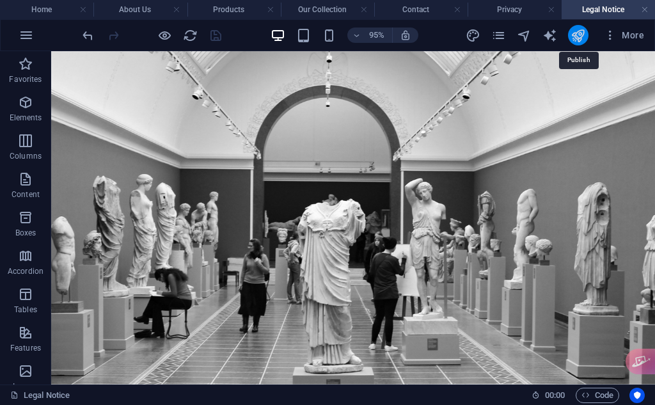
click at [578, 36] on icon "publish" at bounding box center [577, 35] width 15 height 15
